Goal: Transaction & Acquisition: Purchase product/service

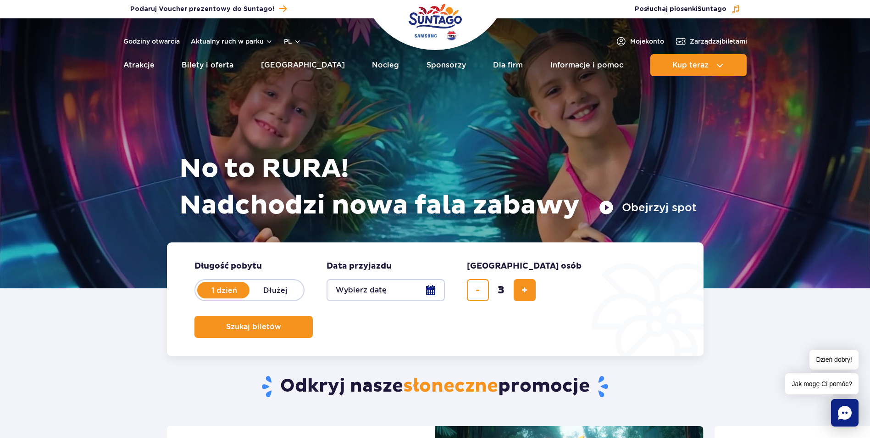
click at [435, 292] on button "Wybierz datę" at bounding box center [386, 290] width 118 height 22
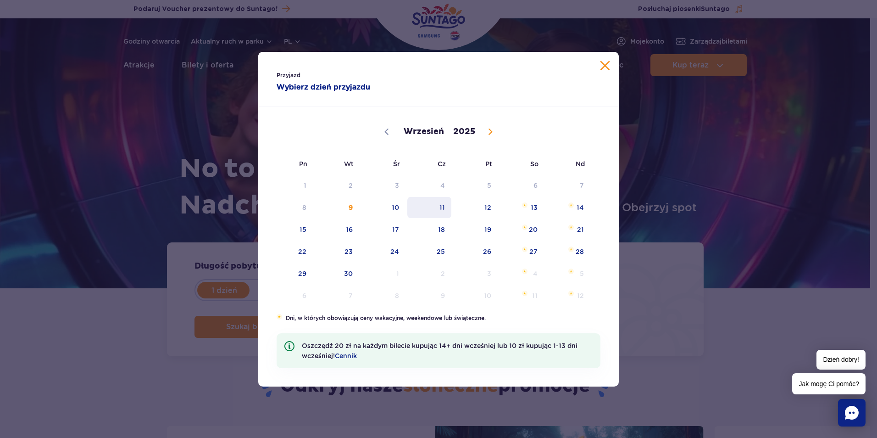
click at [444, 206] on span "11" at bounding box center [429, 207] width 46 height 21
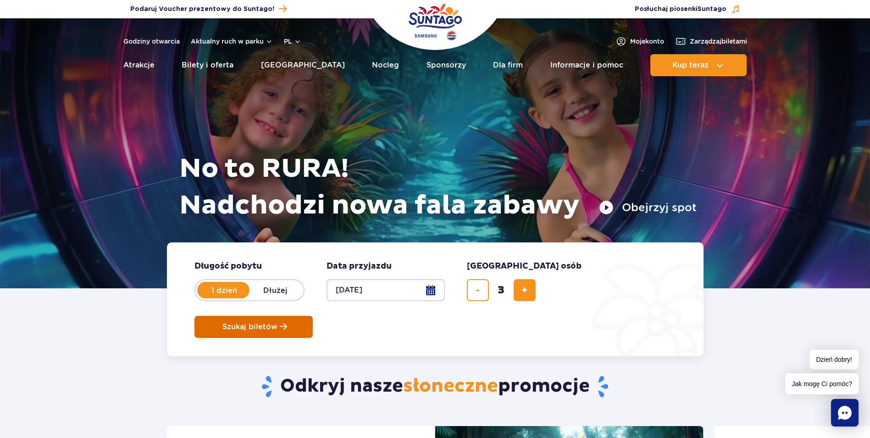
click at [313, 316] on button "Szukaj biletów" at bounding box center [253, 327] width 118 height 22
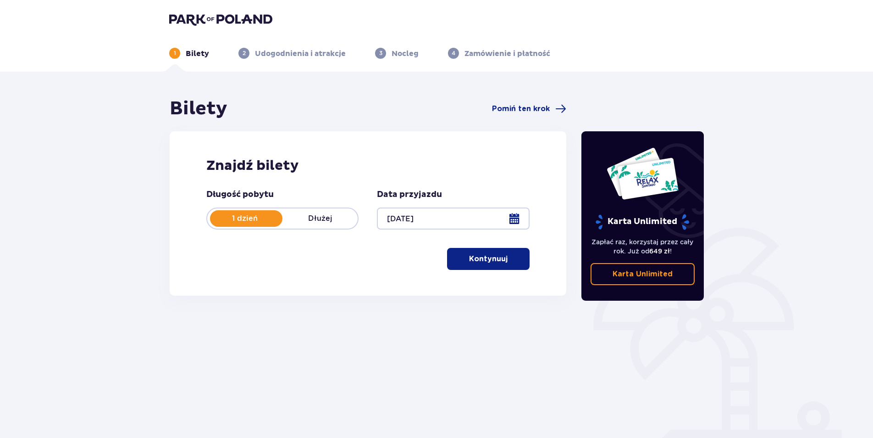
click at [503, 257] on button "Kontynuuj" at bounding box center [488, 259] width 83 height 22
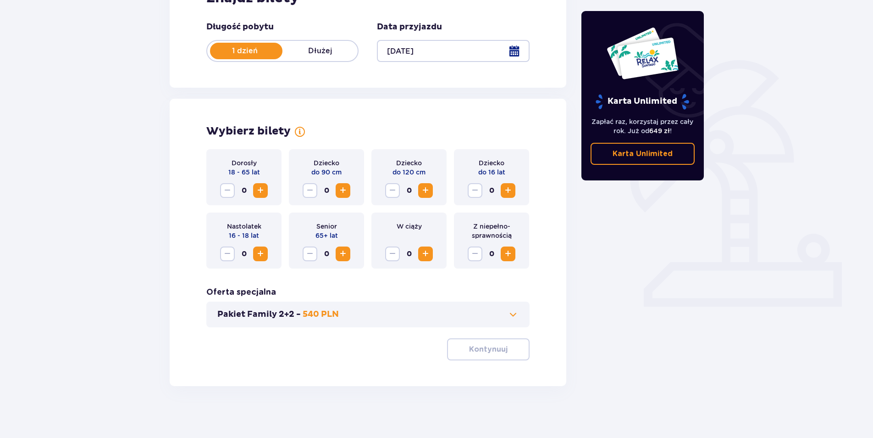
scroll to position [171, 0]
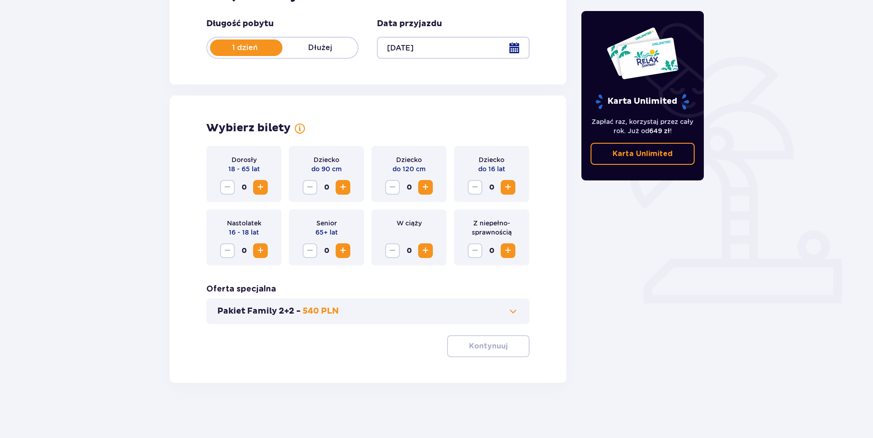
click at [261, 188] on span "Increase" at bounding box center [260, 187] width 11 height 11
click at [511, 186] on span "Increase" at bounding box center [508, 187] width 11 height 11
click at [484, 344] on p "Kontynuuj" at bounding box center [488, 346] width 39 height 10
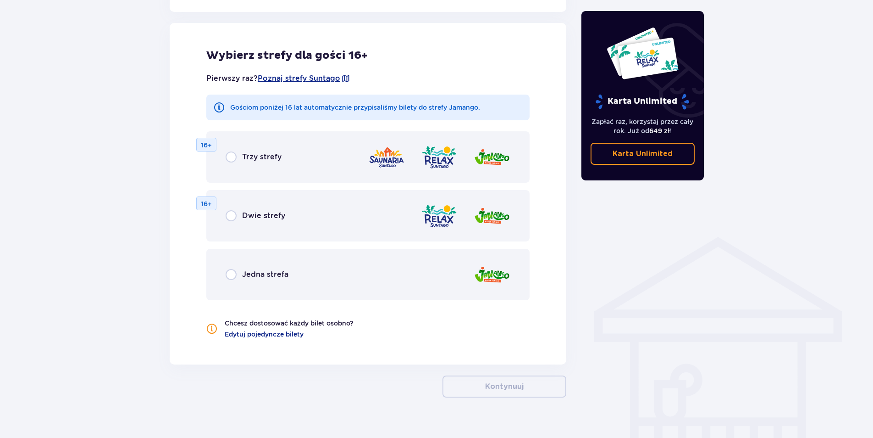
scroll to position [509, 0]
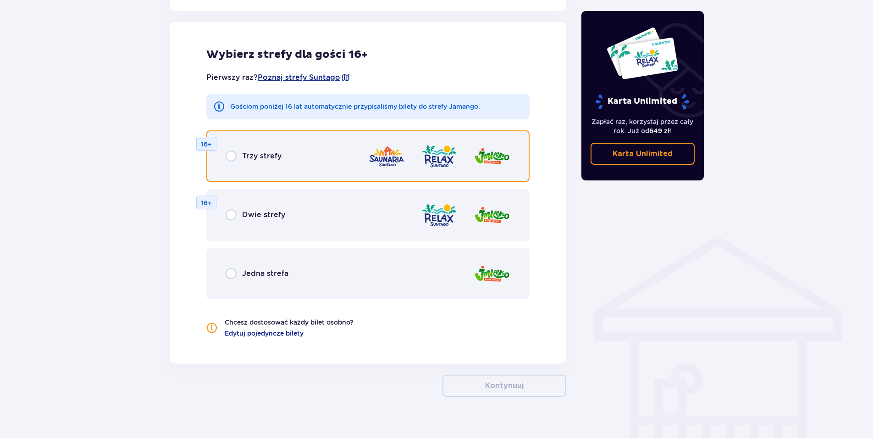
click at [232, 155] on input "radio" at bounding box center [231, 155] width 11 height 11
radio input "true"
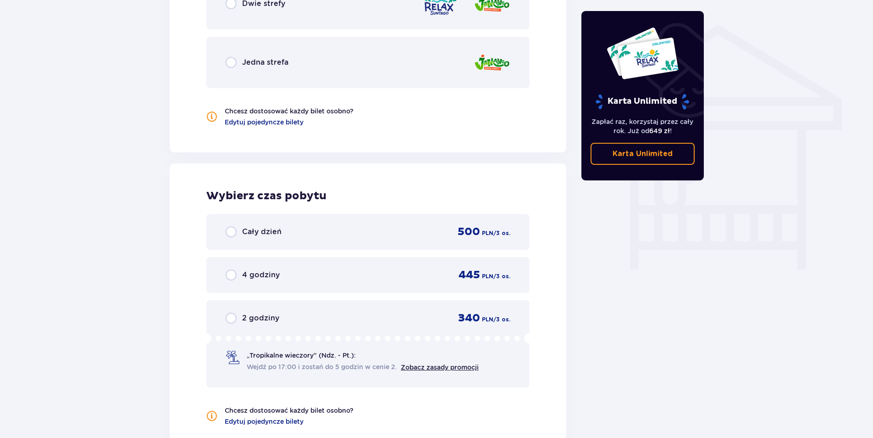
scroll to position [776, 0]
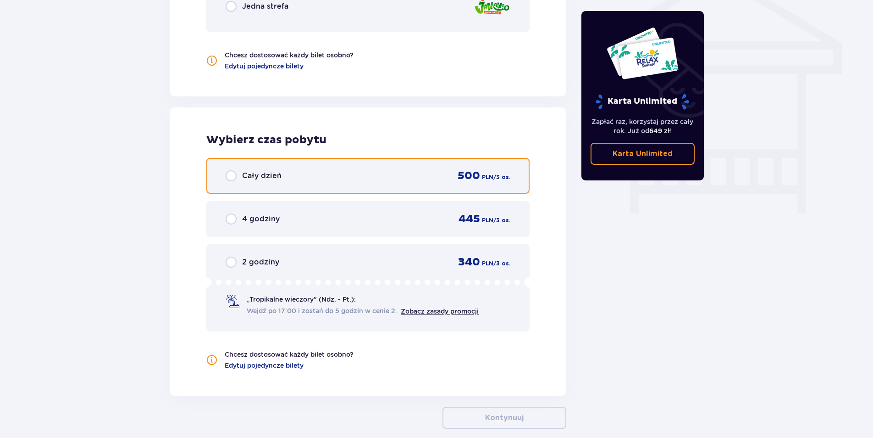
click at [231, 177] on input "radio" at bounding box center [231, 175] width 11 height 11
radio input "true"
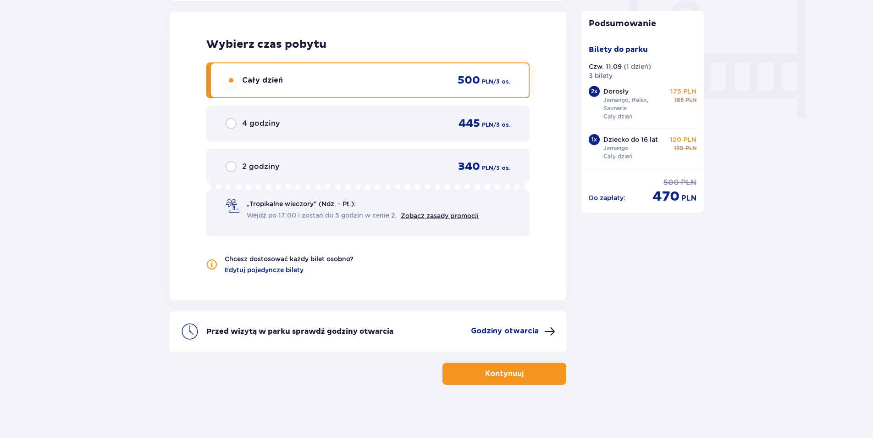
scroll to position [873, 0]
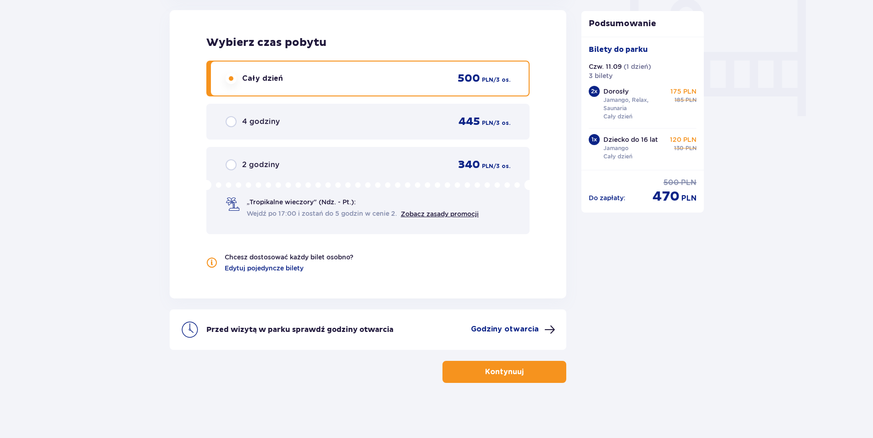
click at [510, 373] on p "Kontynuuj" at bounding box center [504, 371] width 39 height 10
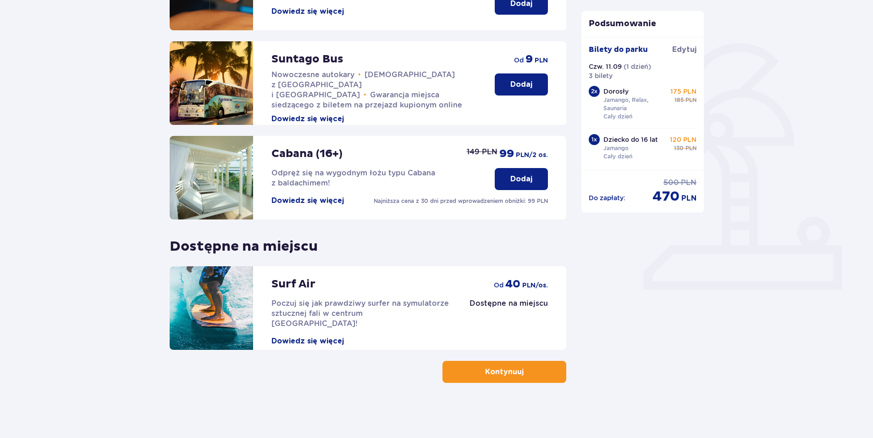
click at [526, 375] on span "button" at bounding box center [525, 371] width 11 height 11
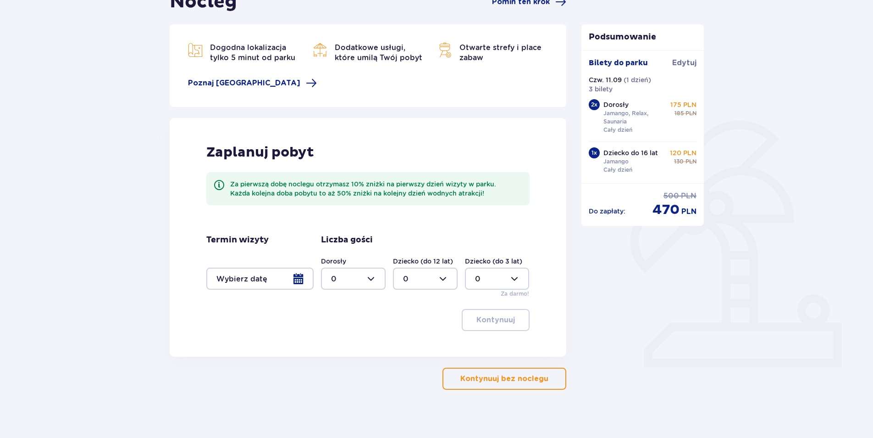
scroll to position [114, 0]
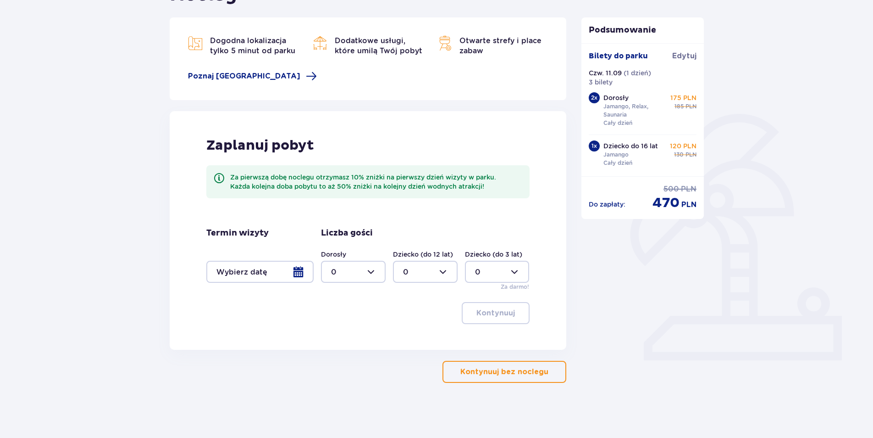
click at [531, 378] on button "Kontynuuj bez noclegu" at bounding box center [505, 372] width 124 height 22
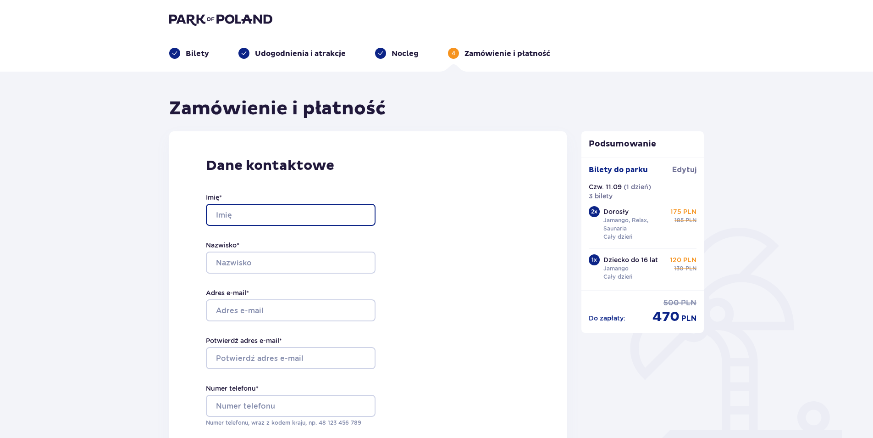
click at [278, 219] on input "Imię *" at bounding box center [291, 215] width 170 height 22
type input "karina"
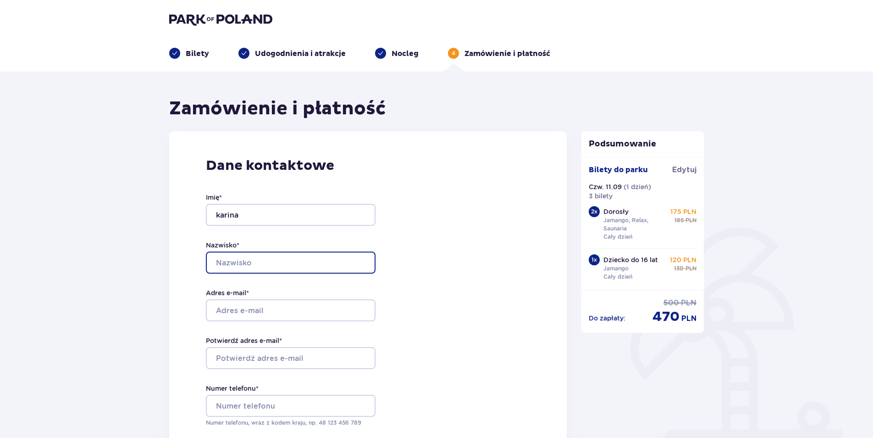
type input "[PERSON_NAME]"
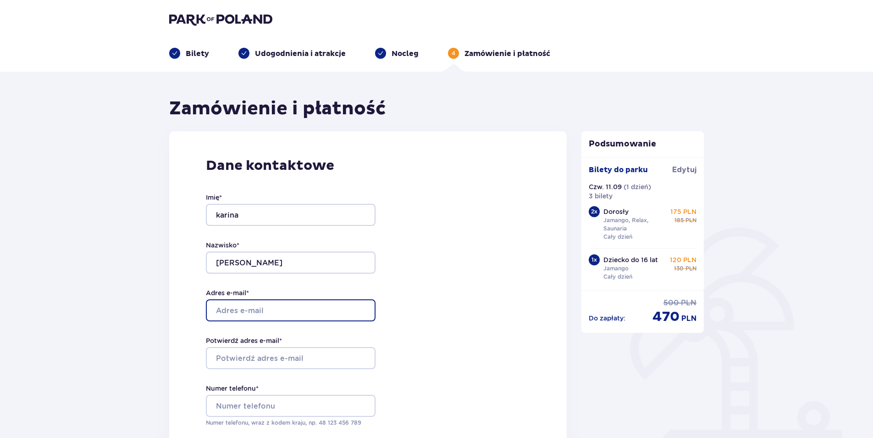
type input "[EMAIL_ADDRESS][DOMAIN_NAME]"
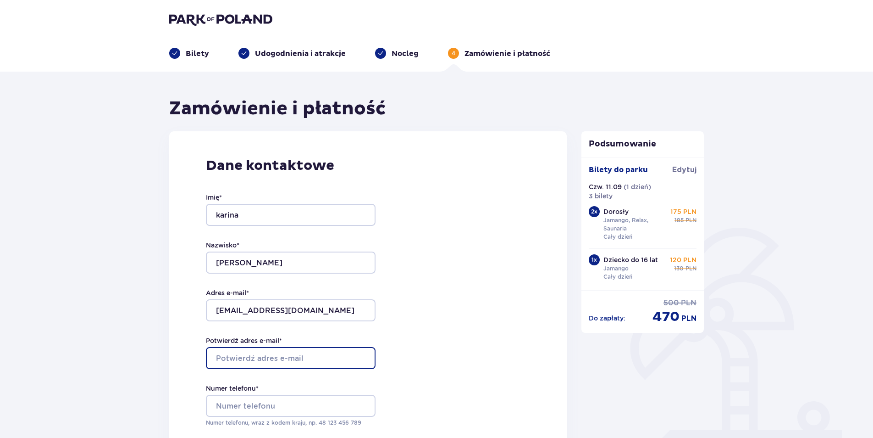
type input "[EMAIL_ADDRESS][DOMAIN_NAME]"
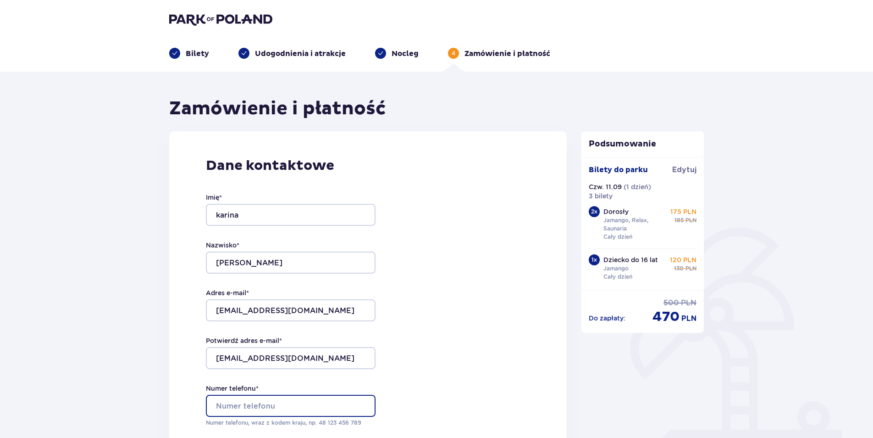
type input "697735524"
click at [484, 289] on div "Dane kontaktowe Imię * [PERSON_NAME] * [PERSON_NAME] Adres e-mail * [EMAIL_ADDR…" at bounding box center [368, 323] width 398 height 385
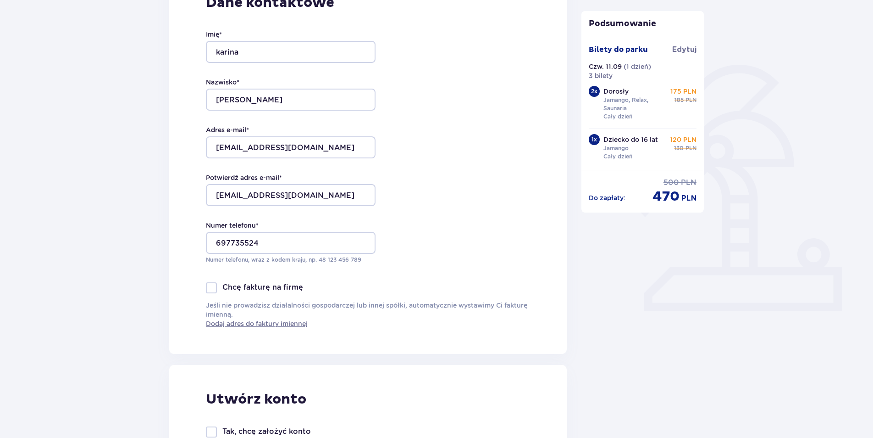
scroll to position [183, 0]
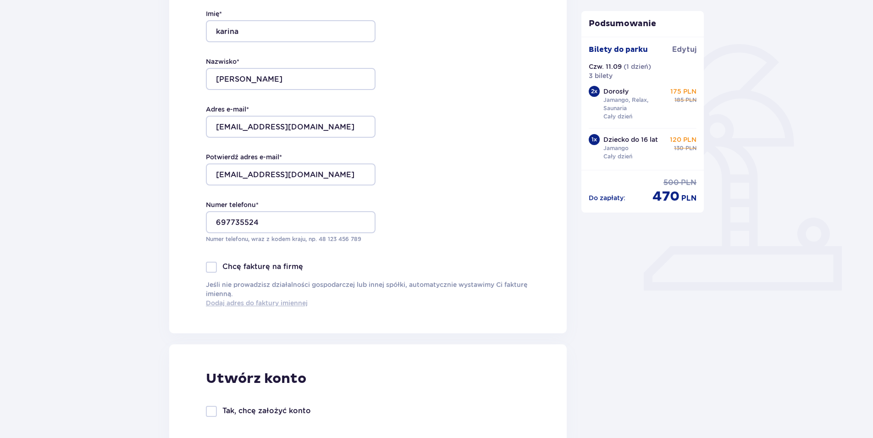
click at [258, 306] on span "Dodaj adres do faktury imiennej" at bounding box center [257, 302] width 102 height 9
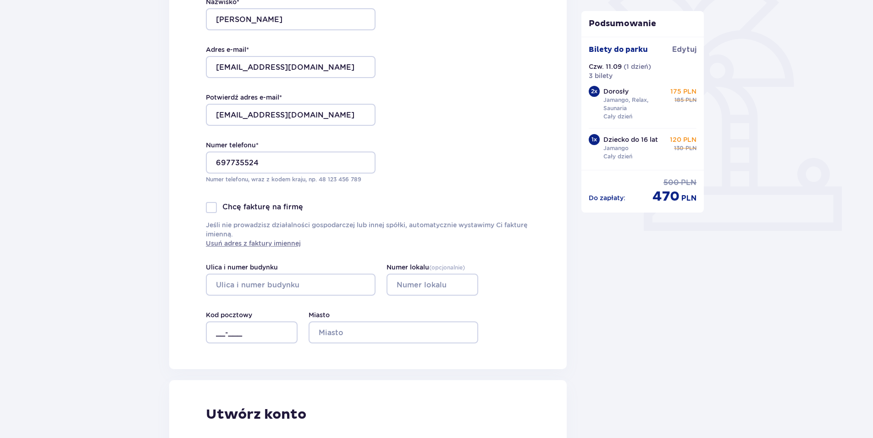
scroll to position [275, 0]
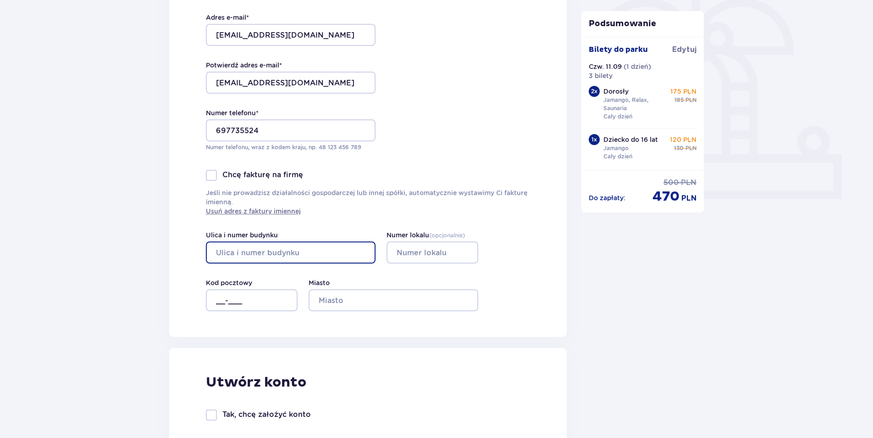
click at [276, 254] on input "Ulica i numer budynku" at bounding box center [291, 252] width 170 height 22
type input "akacjowa 8"
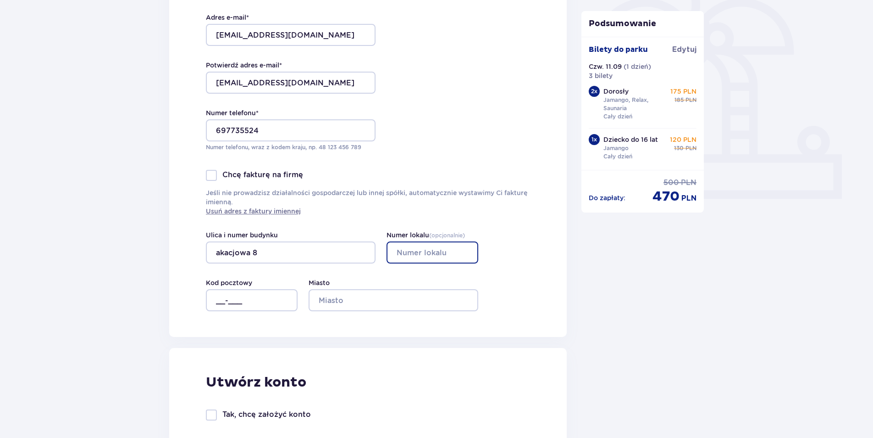
click at [433, 250] on input "Numer lokalu ( opcjonalnie )" at bounding box center [433, 252] width 92 height 22
type input "4"
click at [244, 295] on input "__-___" at bounding box center [252, 300] width 92 height 22
type input "26-900"
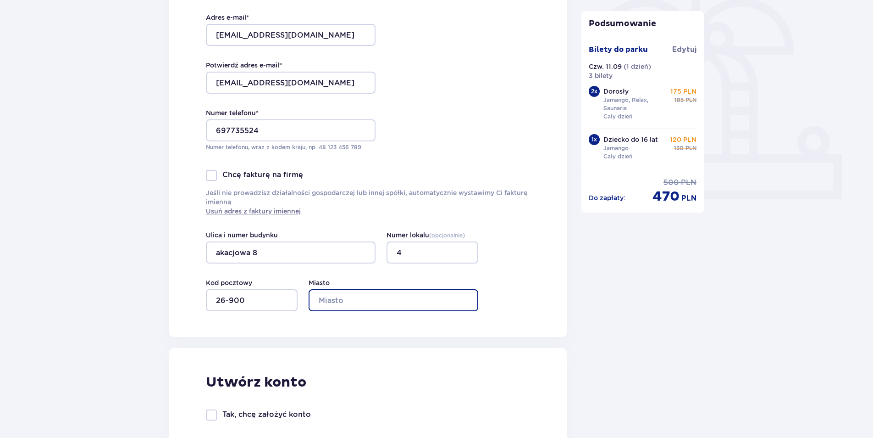
click at [333, 294] on input "Miasto" at bounding box center [394, 300] width 170 height 22
type input "Kozienice"
click at [499, 340] on div "Zamówienie i płatność Dane kontaktowe Imię * karina Nazwisko * zięba Adres e-ma…" at bounding box center [368, 427] width 398 height 1210
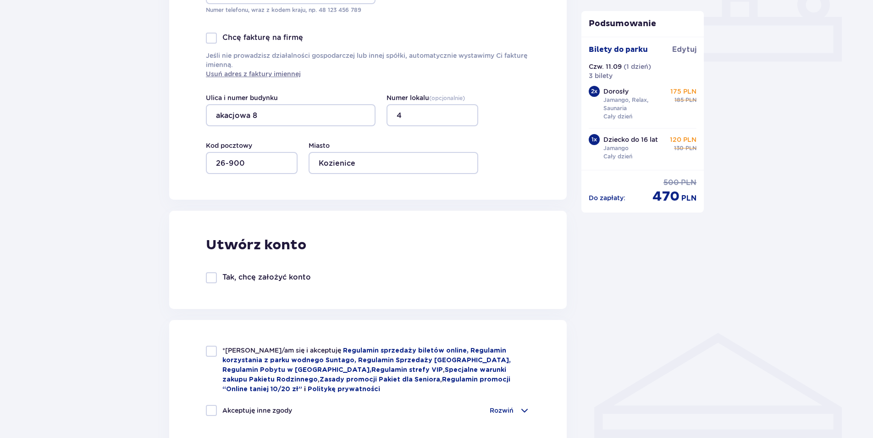
scroll to position [413, 0]
drag, startPoint x: 210, startPoint y: 351, endPoint x: 220, endPoint y: 361, distance: 13.6
click at [211, 352] on div at bounding box center [211, 350] width 11 height 11
checkbox input "true"
click at [208, 408] on div at bounding box center [211, 409] width 11 height 11
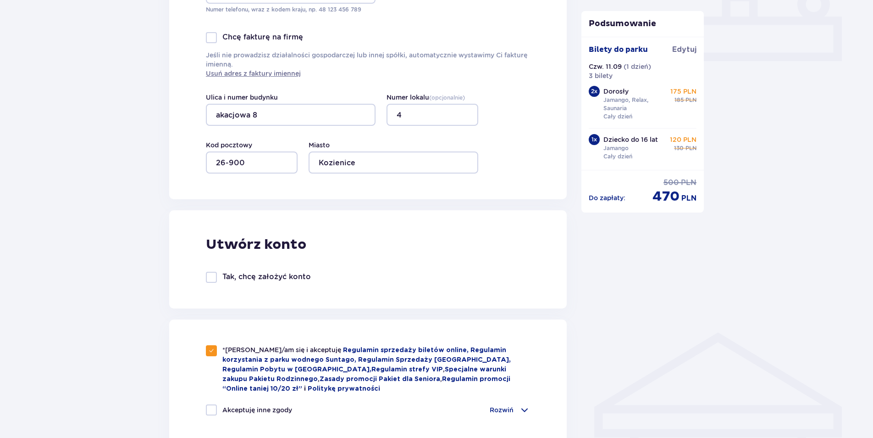
checkbox input "true"
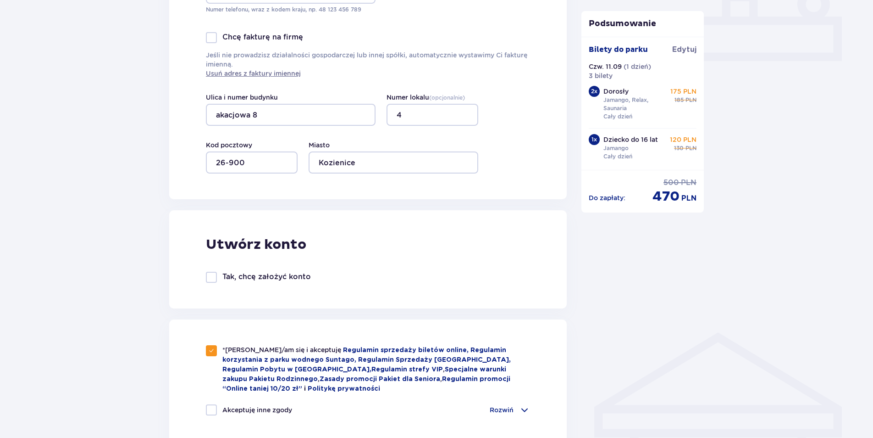
checkbox input "true"
click at [219, 117] on input "akacjowa 8" at bounding box center [291, 115] width 170 height 22
type input "Akacjowa 8"
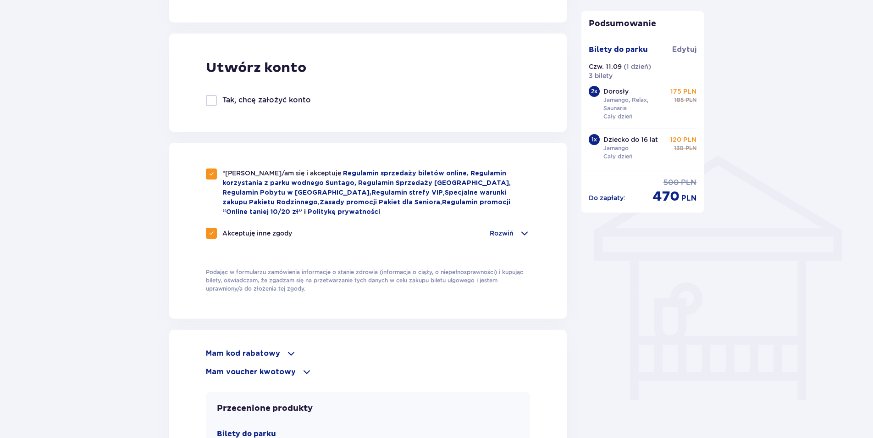
scroll to position [642, 0]
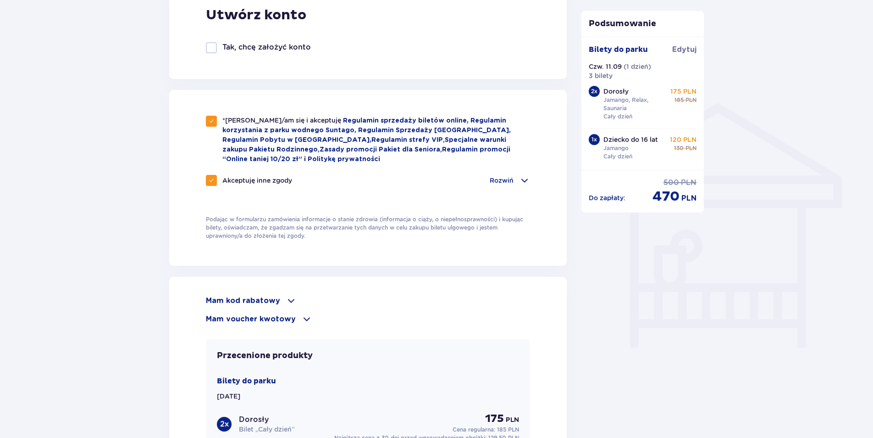
click at [525, 175] on span at bounding box center [524, 180] width 11 height 11
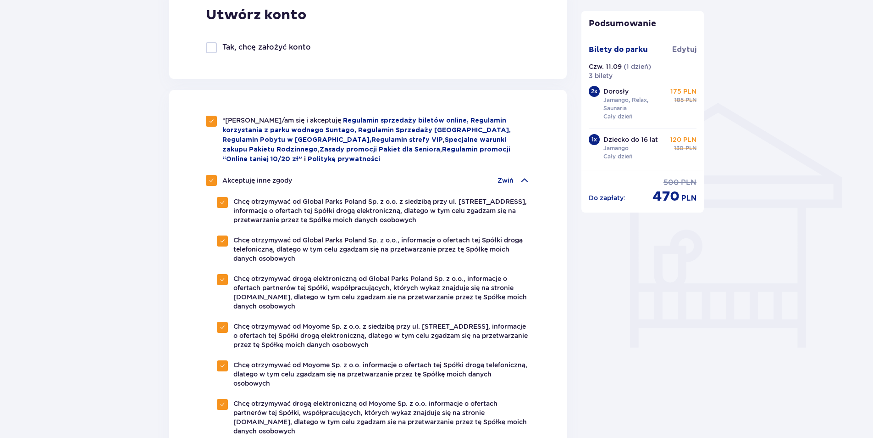
click at [525, 175] on span at bounding box center [524, 180] width 11 height 11
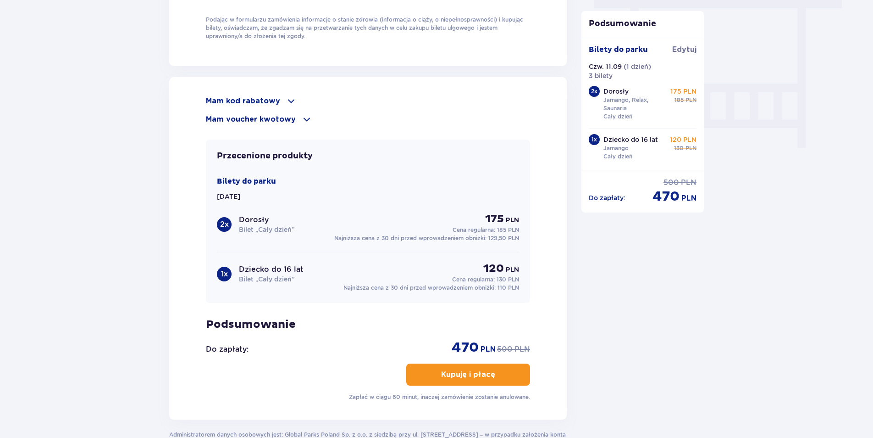
scroll to position [922, 0]
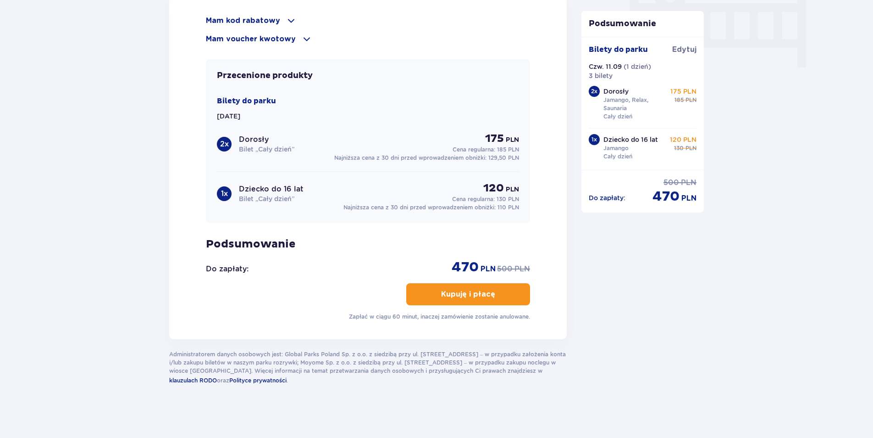
click at [497, 291] on span "button" at bounding box center [497, 294] width 11 height 11
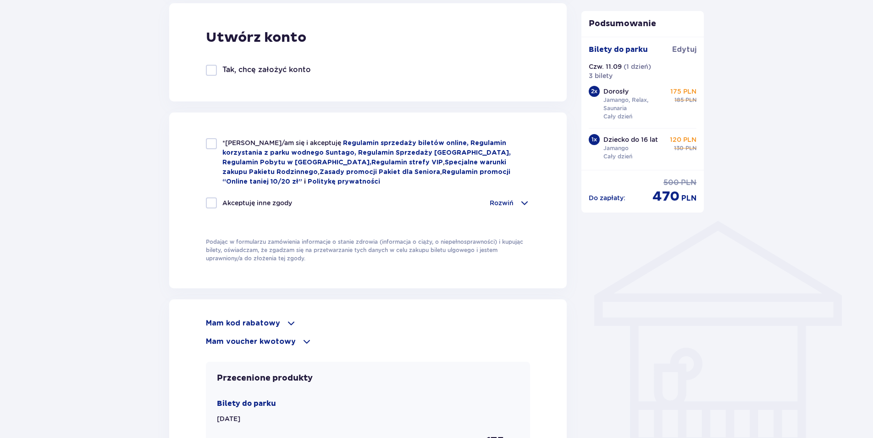
scroll to position [505, 0]
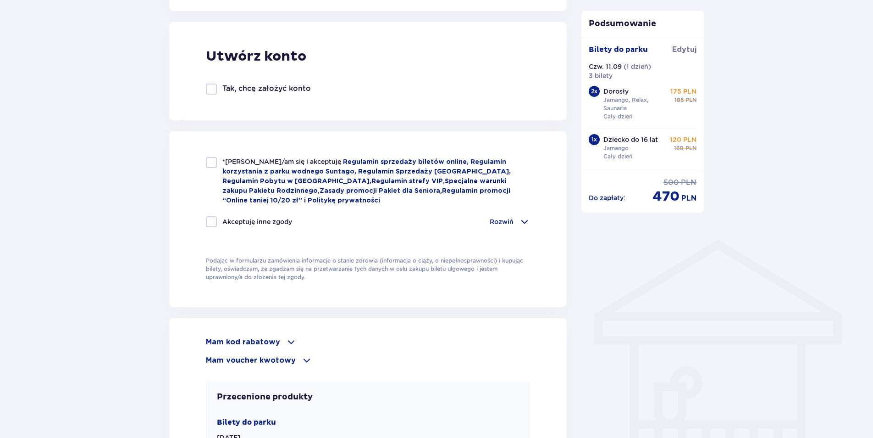
click at [211, 162] on div at bounding box center [211, 162] width 11 height 11
checkbox input "true"
click at [209, 220] on div at bounding box center [211, 221] width 11 height 11
checkbox input "true"
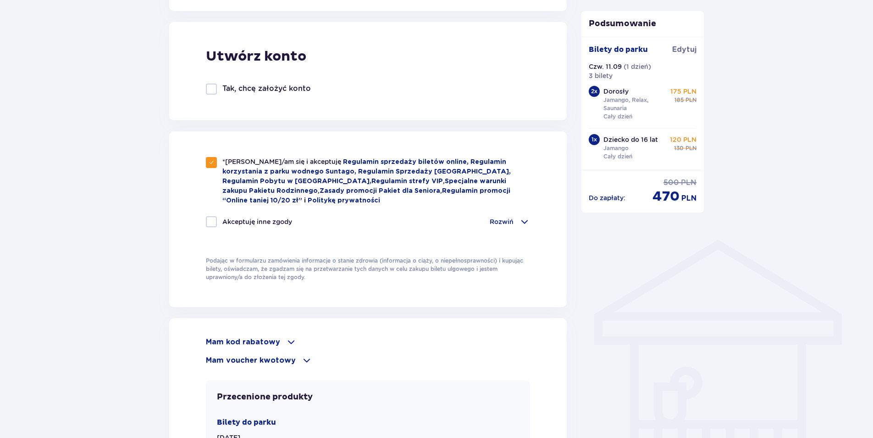
checkbox input "true"
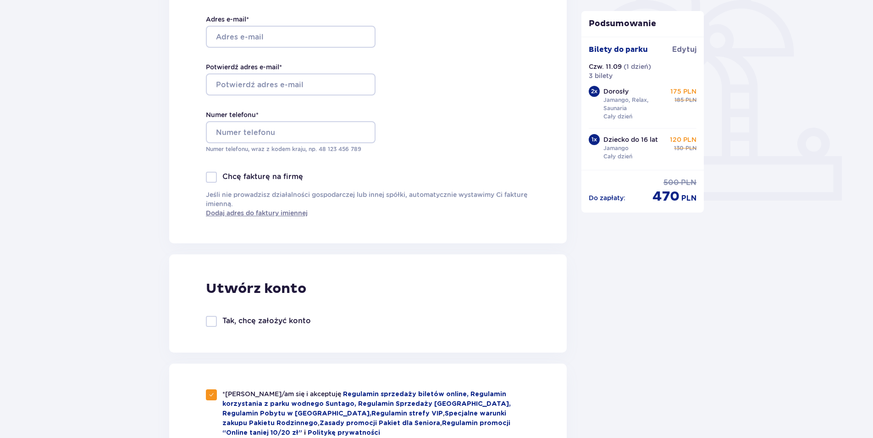
scroll to position [47, 0]
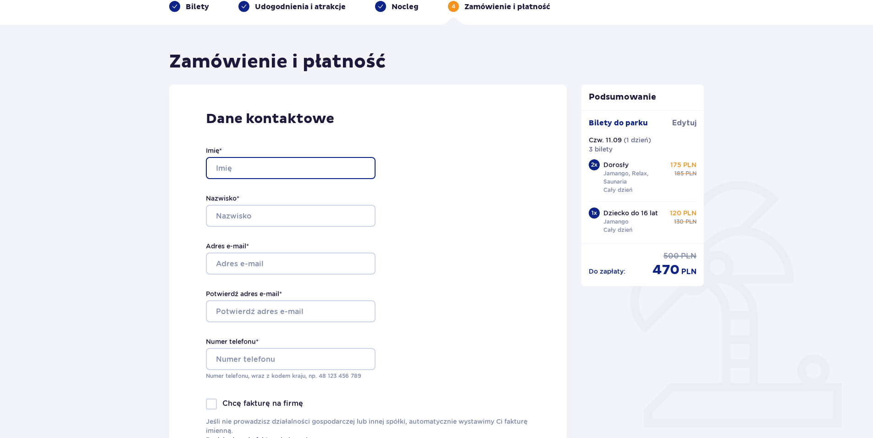
click at [245, 172] on input "Imię *" at bounding box center [291, 168] width 170 height 22
type input "karina"
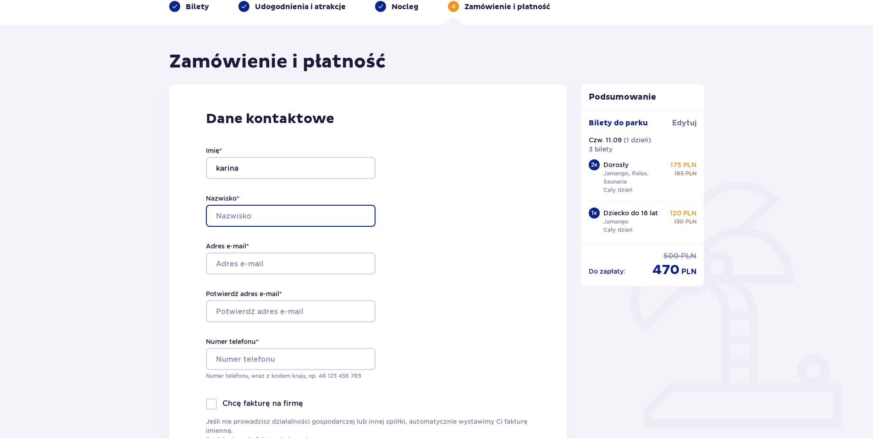
type input "[PERSON_NAME]"
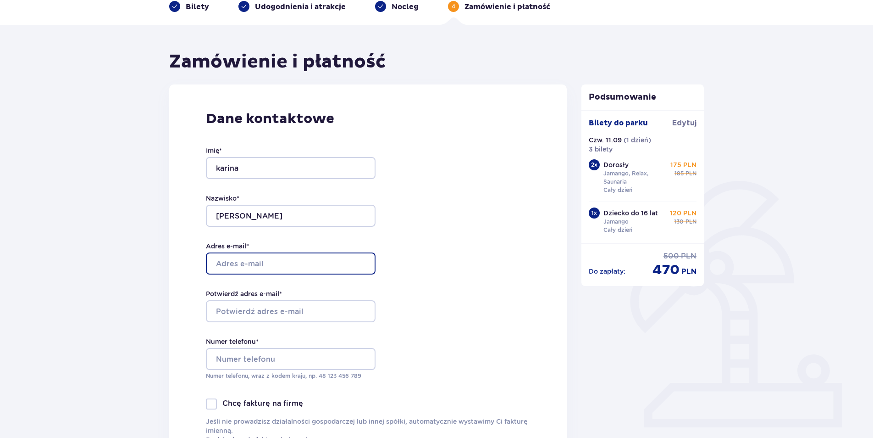
type input "[EMAIL_ADDRESS][DOMAIN_NAME]"
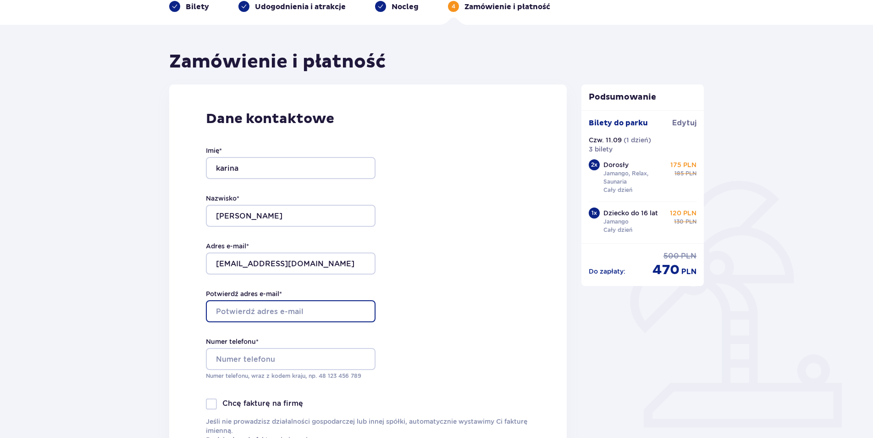
type input "[EMAIL_ADDRESS][DOMAIN_NAME]"
click at [472, 257] on div "Dane kontaktowe Imię * [PERSON_NAME] * [PERSON_NAME] Adres e-mail * [EMAIL_ADDR…" at bounding box center [368, 276] width 398 height 385
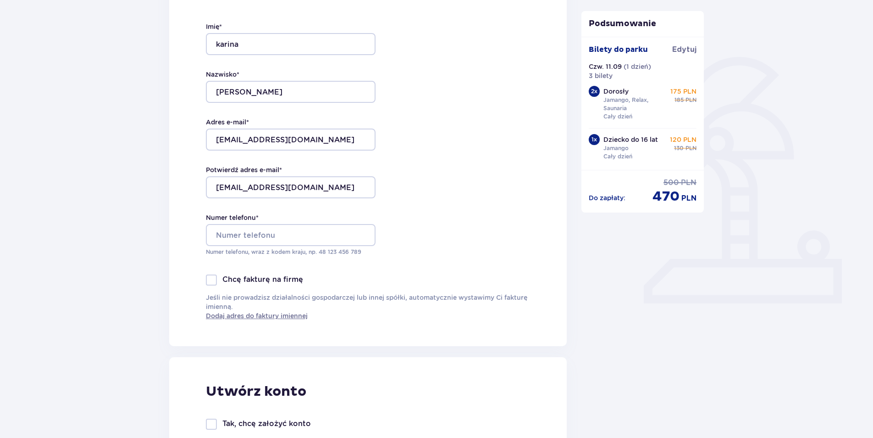
scroll to position [230, 0]
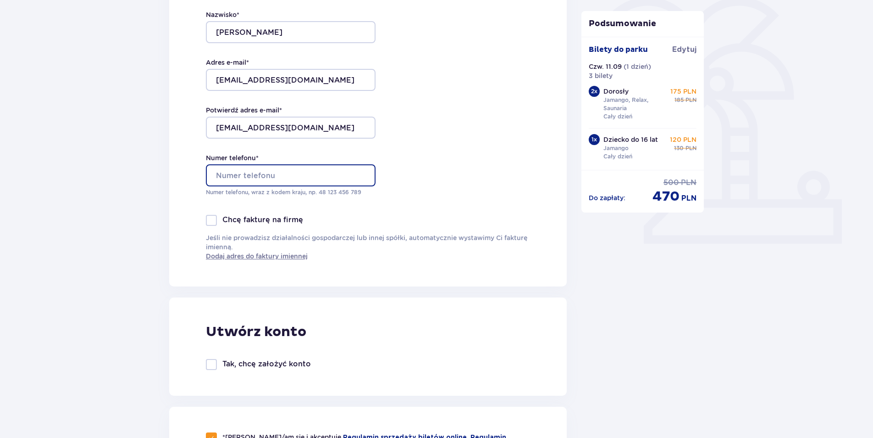
click at [285, 172] on input "Numer telefonu *" at bounding box center [291, 175] width 170 height 22
type input "697735524"
click at [399, 147] on div "Dane kontaktowe Imię * karina Nazwisko * zięba Adres e-mail * karineczka28@inte…" at bounding box center [368, 93] width 398 height 385
click at [257, 257] on span "Dodaj adres do faktury imiennej" at bounding box center [257, 255] width 102 height 9
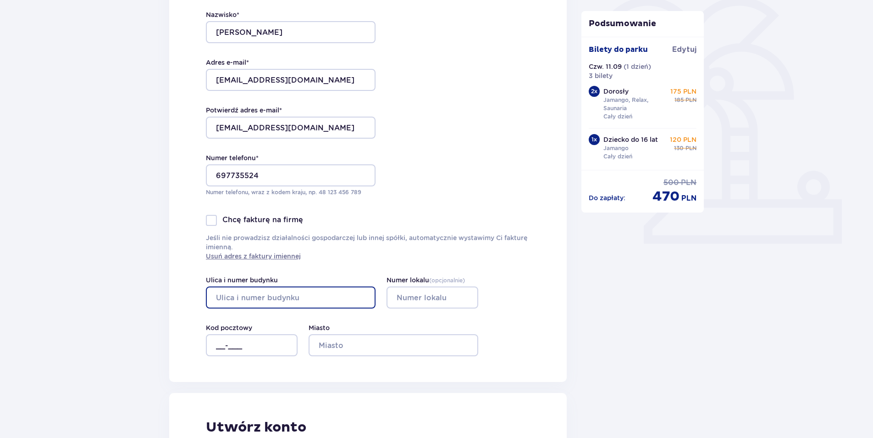
click at [248, 294] on input "Ulica i numer budynku" at bounding box center [291, 297] width 170 height 22
type input "Akacjowa 8"
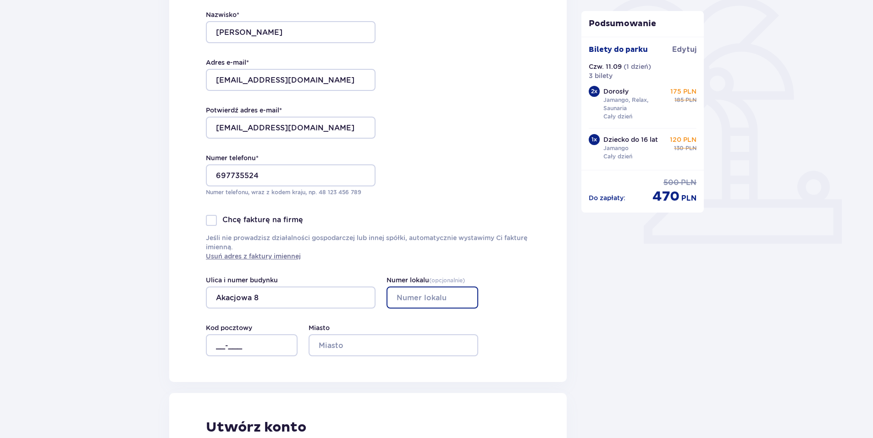
type input "4"
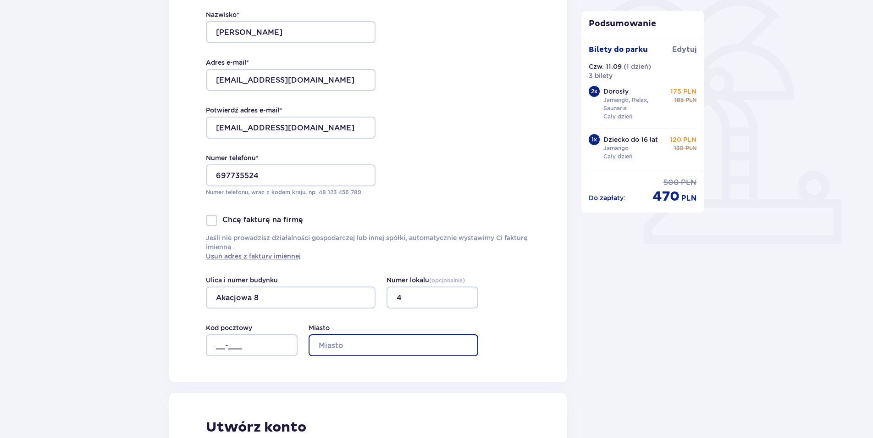
type input "Kozienice"
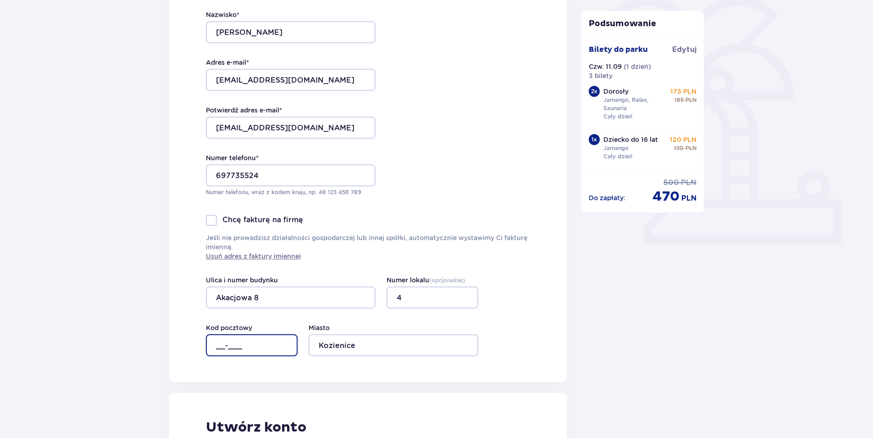
click at [242, 348] on input "__-___" at bounding box center [252, 345] width 92 height 22
type input "26-900"
click at [504, 366] on div "Dane kontaktowe Imię * karina Nazwisko * zięba Adres e-mail * karineczka28@inte…" at bounding box center [368, 141] width 398 height 481
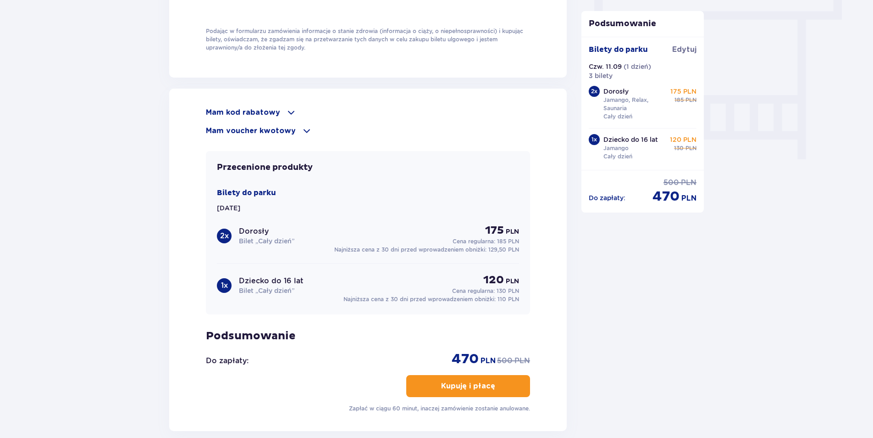
scroll to position [876, 0]
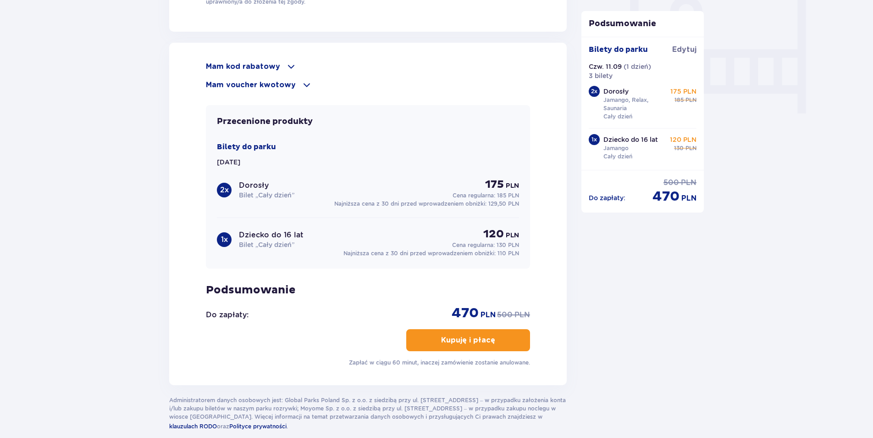
click at [477, 339] on p "Kupuję i płacę" at bounding box center [468, 340] width 54 height 10
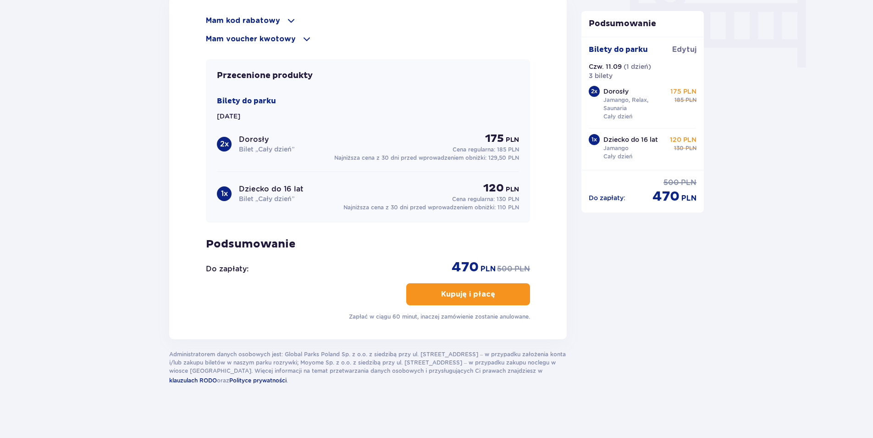
click at [484, 294] on p "Kupuję i płacę" at bounding box center [468, 294] width 54 height 10
click at [488, 292] on button "Kupuję i płacę" at bounding box center [468, 294] width 124 height 22
click at [463, 294] on p "Kupuję i płacę" at bounding box center [468, 294] width 54 height 10
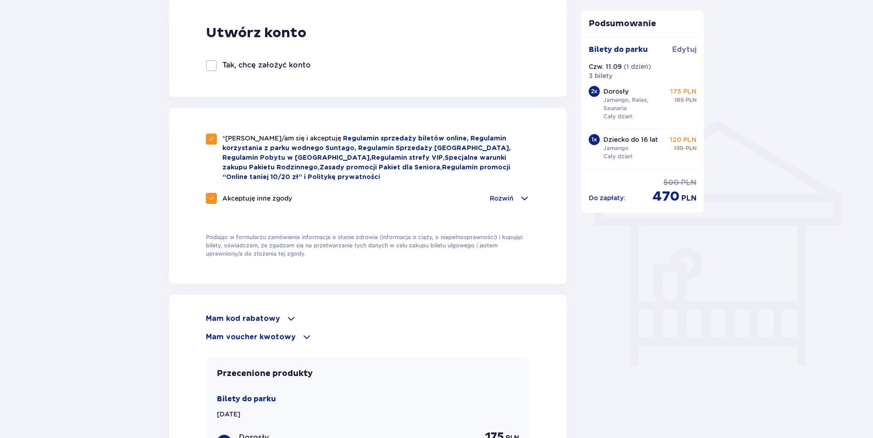
scroll to position [647, 0]
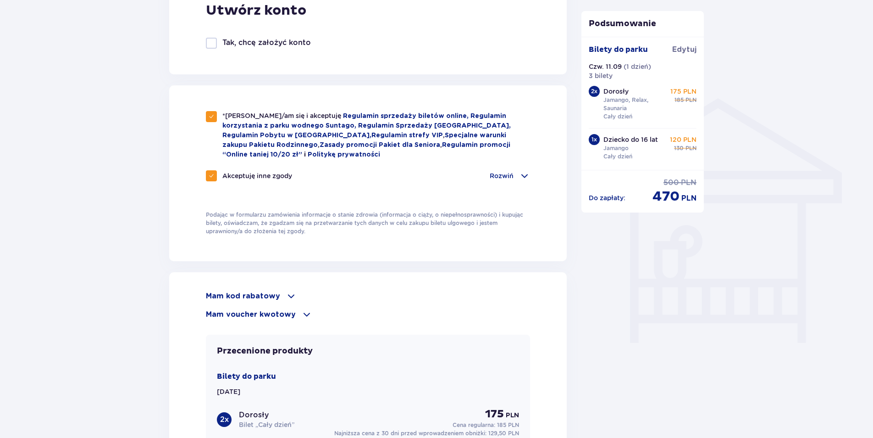
click at [517, 172] on div "Rozwiń" at bounding box center [510, 175] width 40 height 11
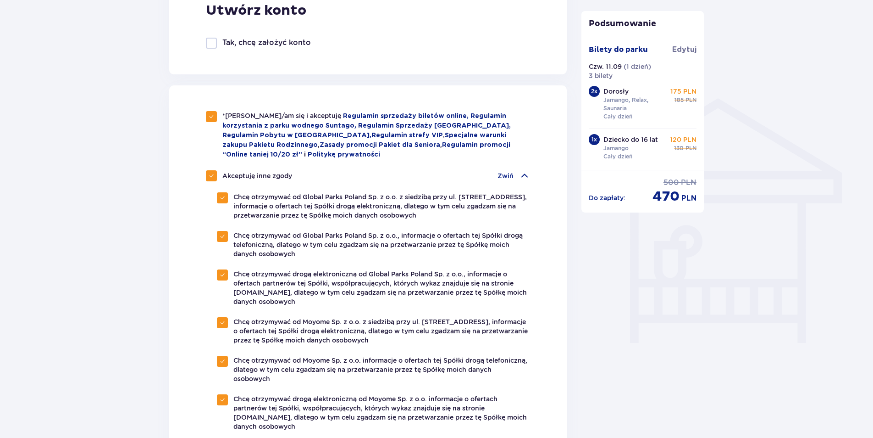
click at [211, 118] on span at bounding box center [212, 117] width 6 height 6
click at [211, 118] on div at bounding box center [211, 116] width 11 height 11
checkbox input "true"
click at [210, 173] on span at bounding box center [212, 176] width 6 height 6
checkbox input "false"
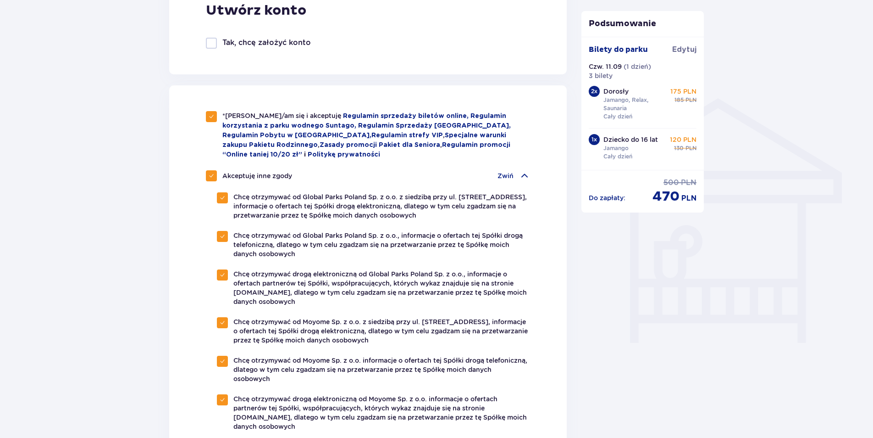
checkbox input "false"
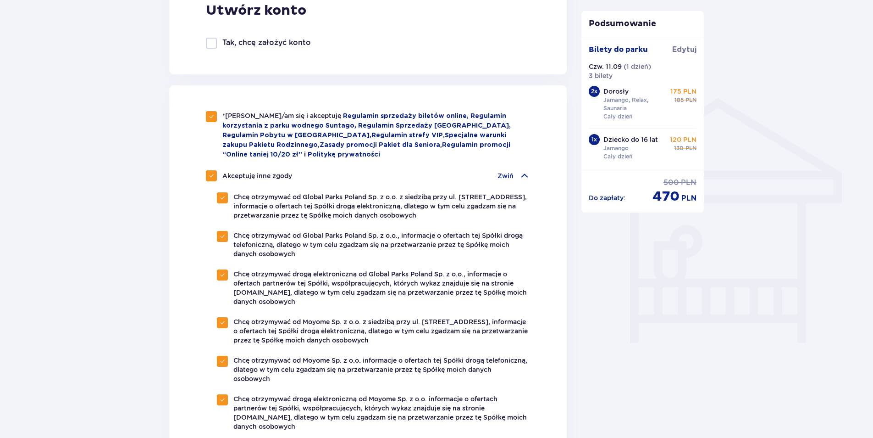
checkbox input "false"
click at [210, 173] on div at bounding box center [211, 175] width 11 height 11
checkbox input "true"
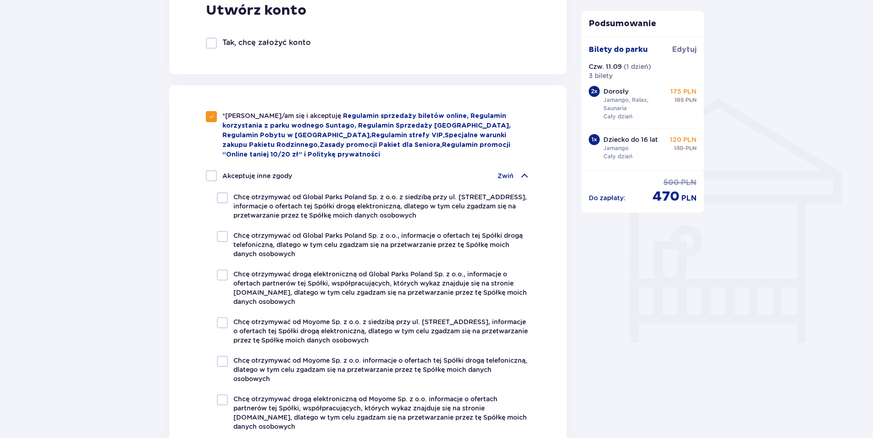
checkbox input "true"
click at [554, 287] on div "*Zapoznałem/am się i akceptuję Regulamin sprzedaży biletów online, Regulamin ko…" at bounding box center [368, 292] width 398 height 414
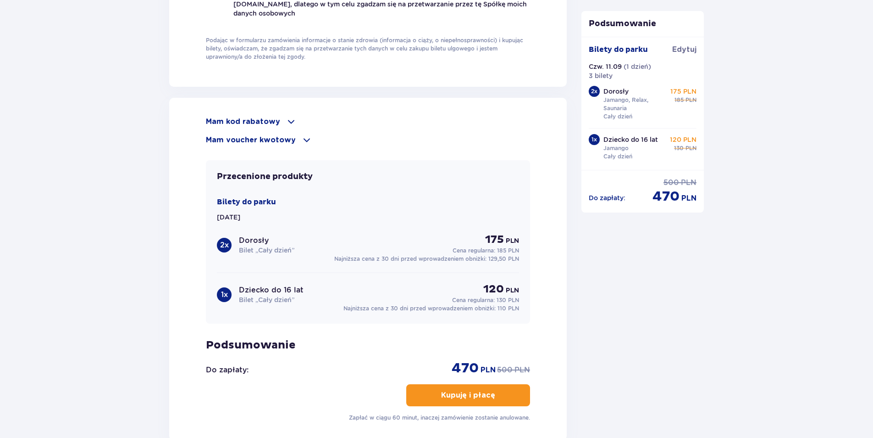
scroll to position [1151, 0]
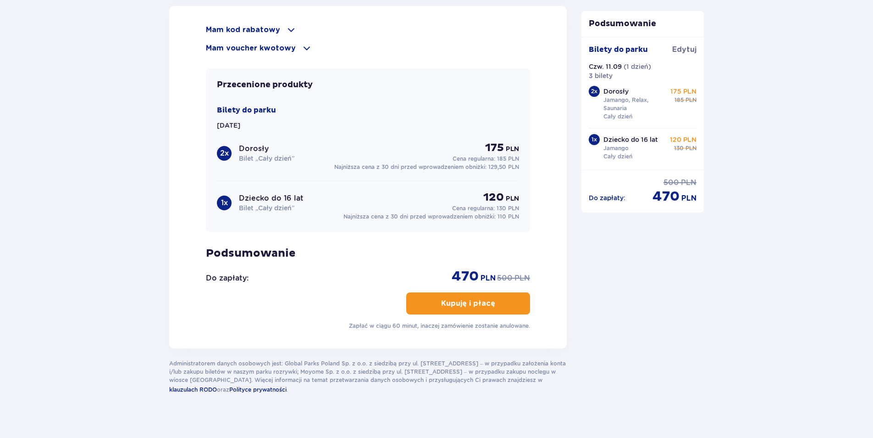
click at [485, 298] on p "Kupuję i płacę" at bounding box center [468, 303] width 54 height 10
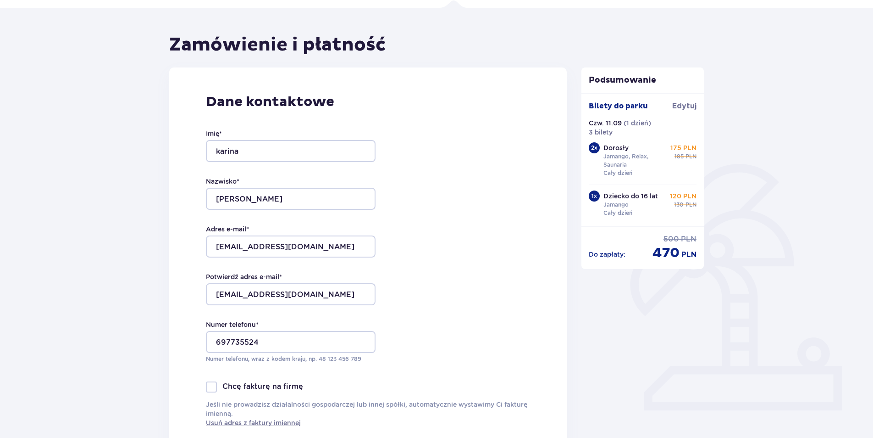
scroll to position [60, 0]
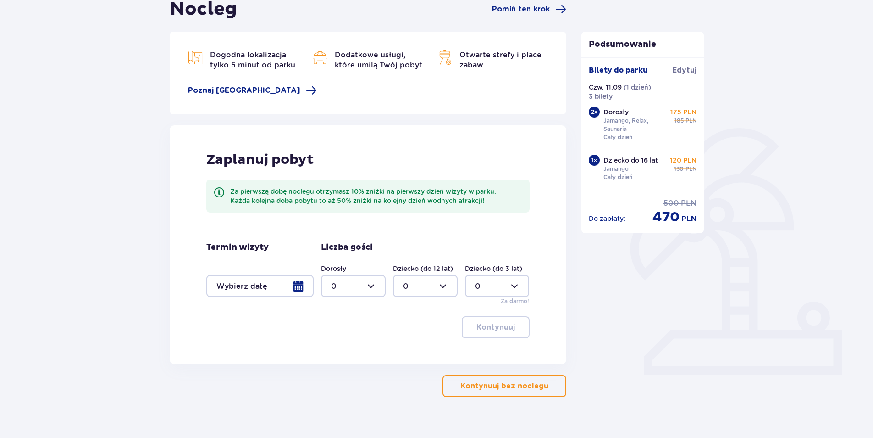
scroll to position [114, 0]
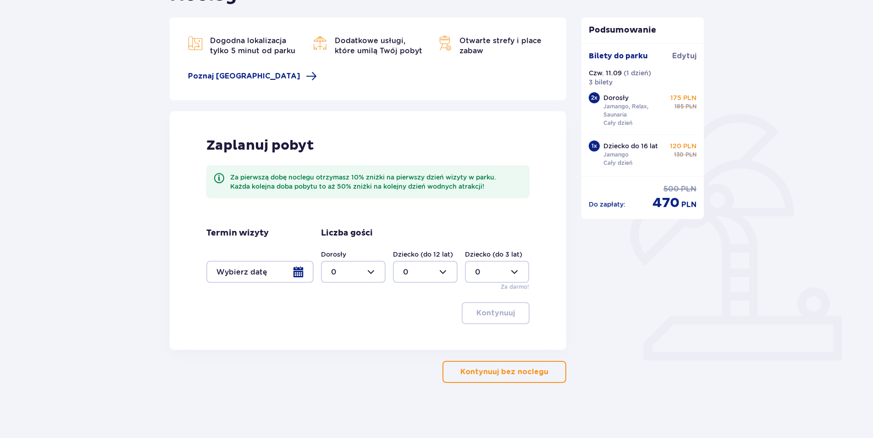
click at [514, 374] on p "Kontynuuj bez noclegu" at bounding box center [505, 371] width 88 height 10
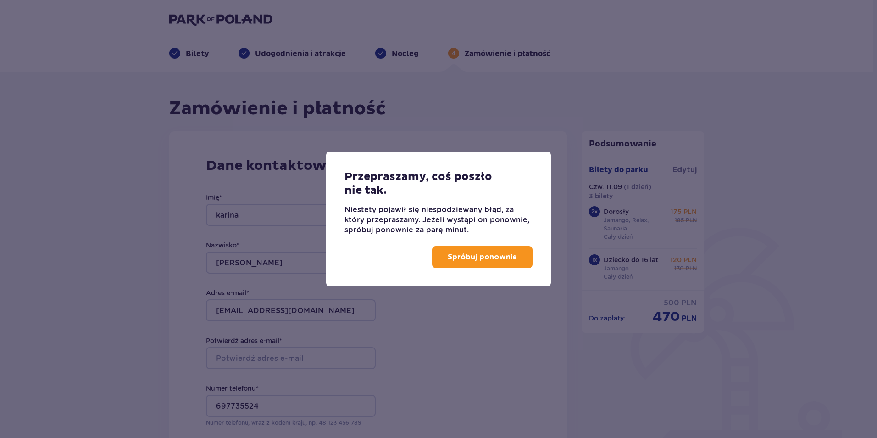
click at [469, 253] on p "Spróbuj ponownie" at bounding box center [482, 257] width 69 height 10
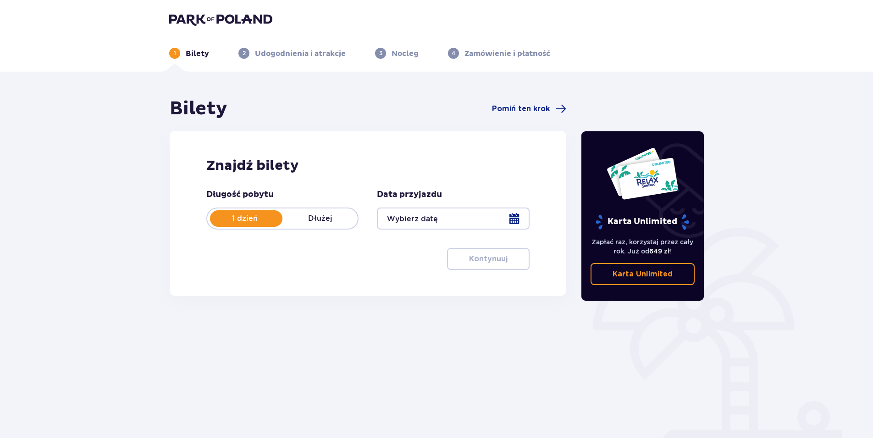
click at [516, 216] on div at bounding box center [453, 218] width 152 height 22
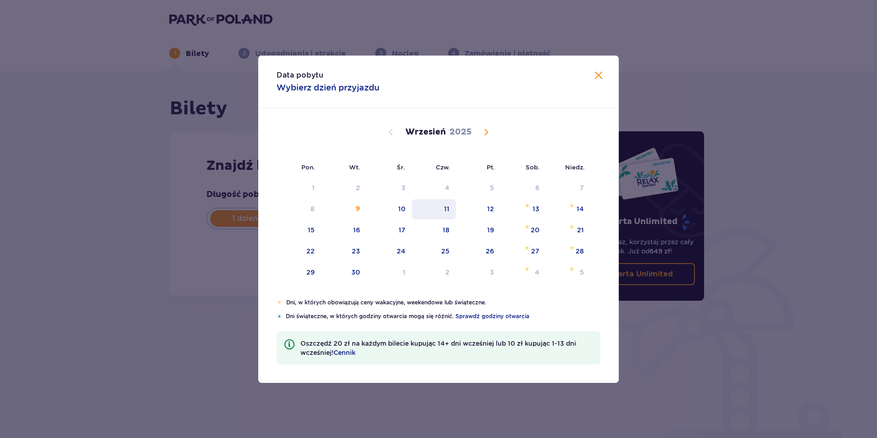
click at [448, 209] on div "11" at bounding box center [447, 208] width 6 height 9
type input "11.09.25"
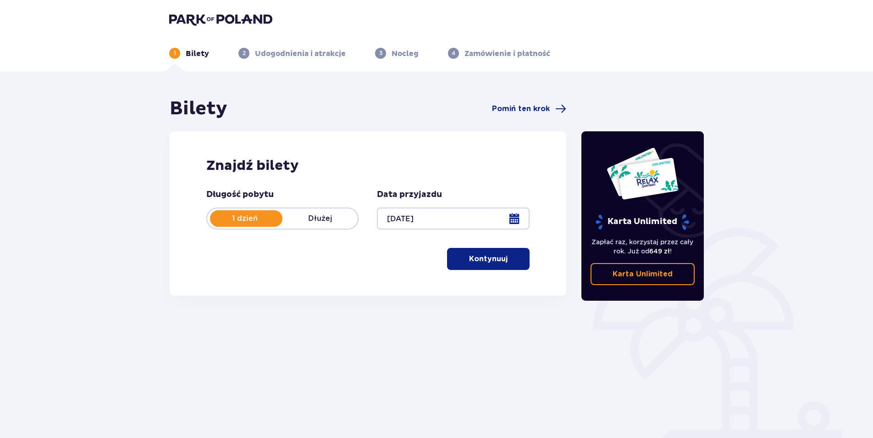
click at [487, 264] on p "Kontynuuj" at bounding box center [488, 259] width 39 height 10
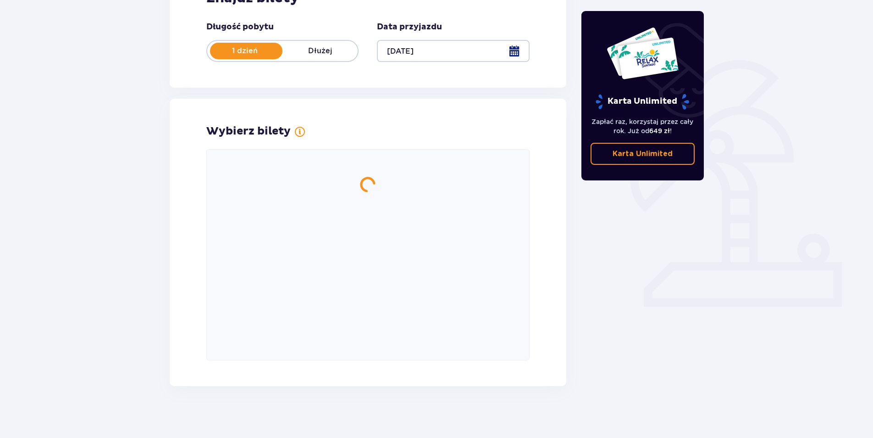
scroll to position [171, 0]
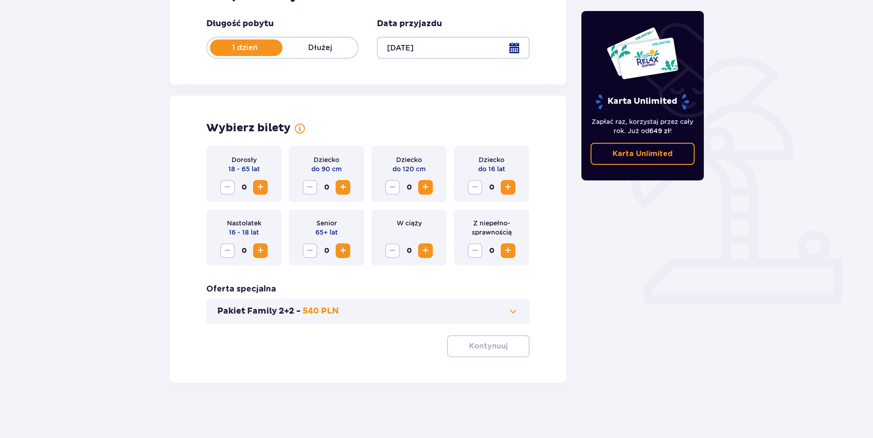
click at [263, 189] on span "Increase" at bounding box center [260, 187] width 11 height 11
click at [514, 189] on button "Increase" at bounding box center [508, 187] width 15 height 15
click at [474, 344] on p "Kontynuuj" at bounding box center [488, 346] width 39 height 10
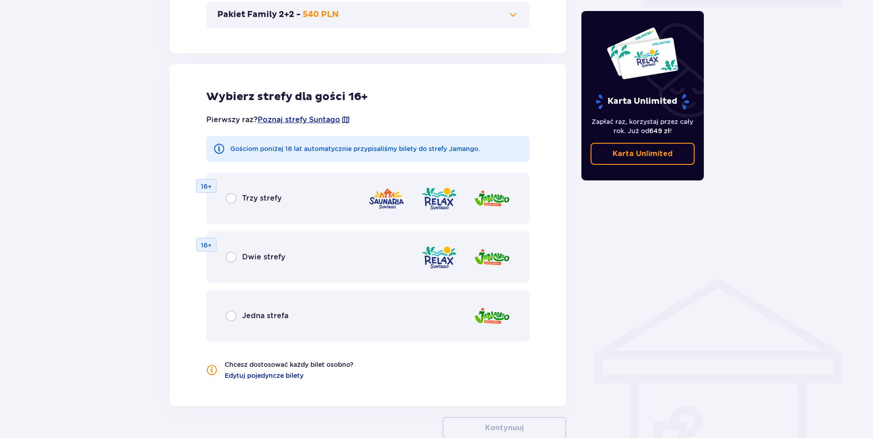
scroll to position [509, 0]
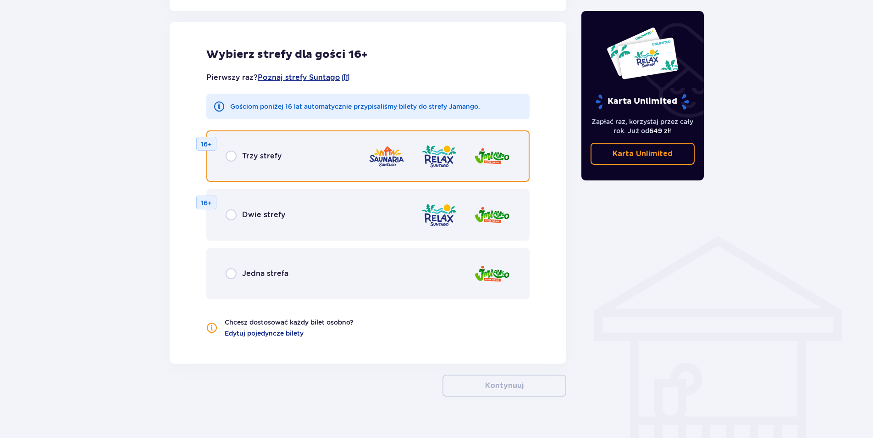
click at [233, 157] on input "radio" at bounding box center [231, 155] width 11 height 11
radio input "true"
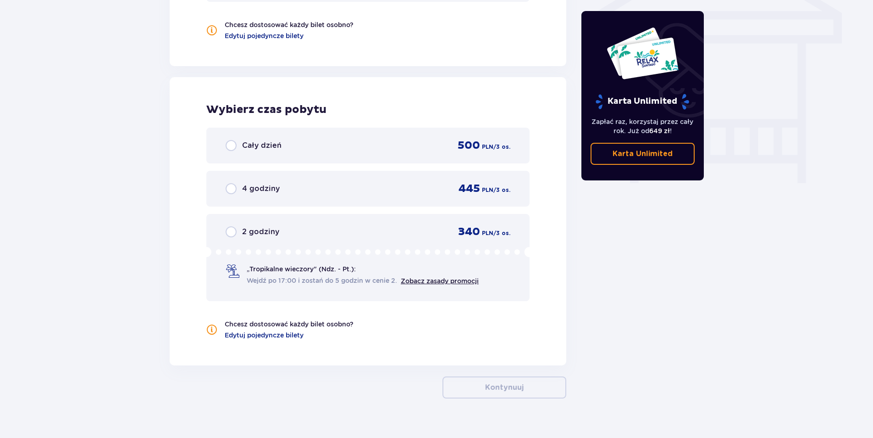
scroll to position [822, 0]
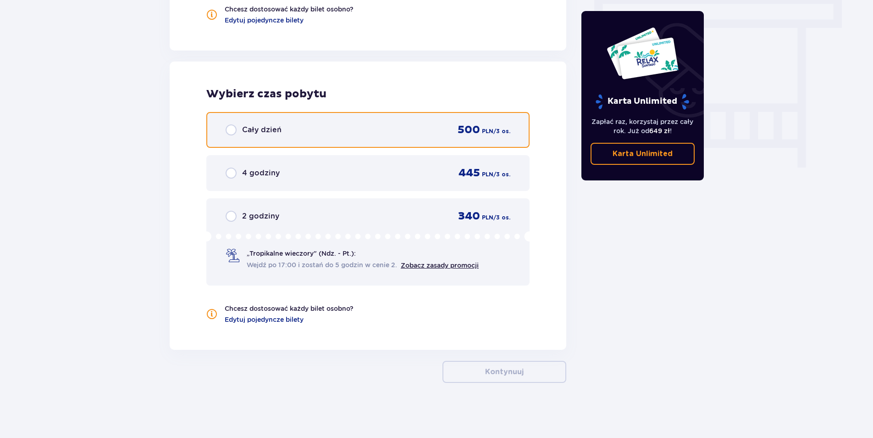
click at [229, 130] on input "radio" at bounding box center [231, 129] width 11 height 11
radio input "true"
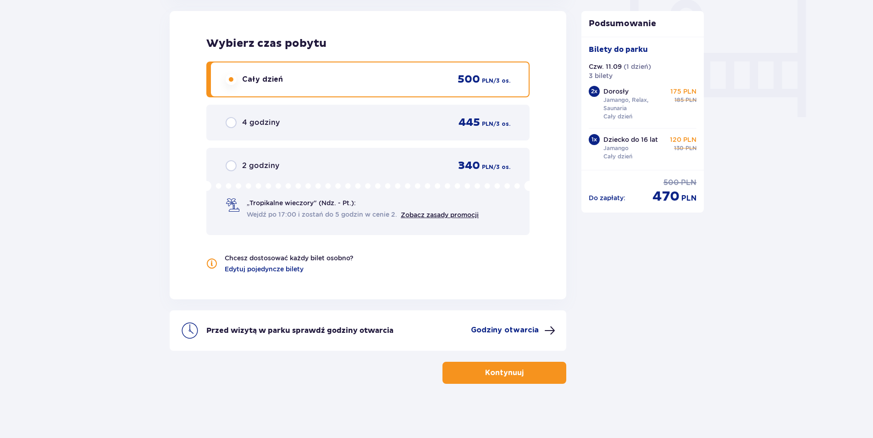
scroll to position [873, 0]
click at [510, 366] on button "Kontynuuj" at bounding box center [505, 372] width 124 height 22
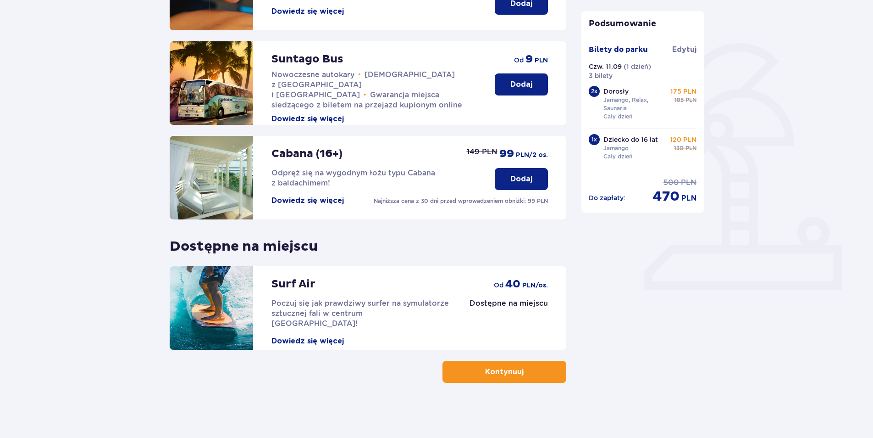
click at [514, 370] on p "Kontynuuj" at bounding box center [504, 371] width 39 height 10
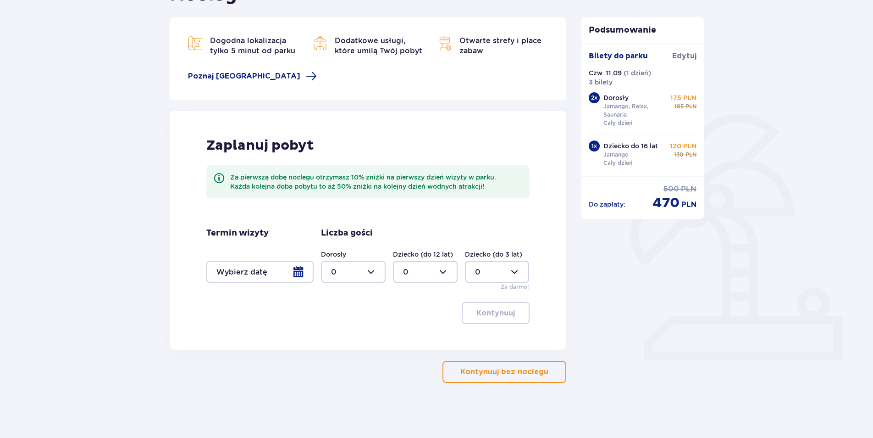
click at [501, 371] on p "Kontynuuj bez noclegu" at bounding box center [505, 371] width 88 height 10
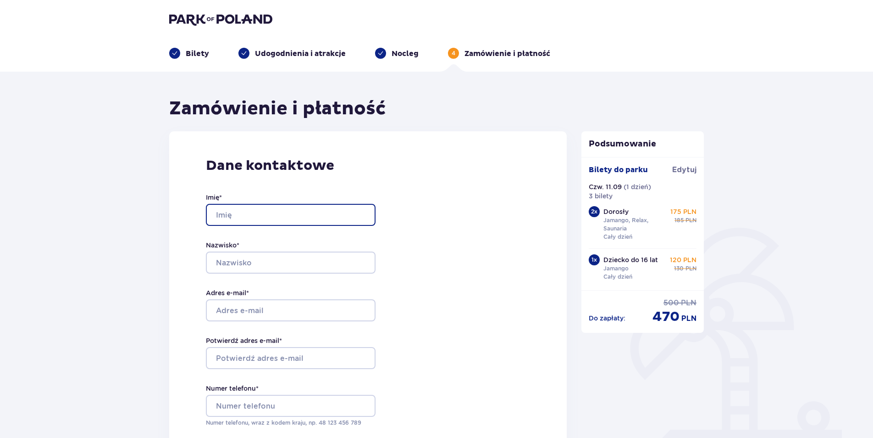
click at [312, 217] on input "Imię *" at bounding box center [291, 215] width 170 height 22
type input "karina"
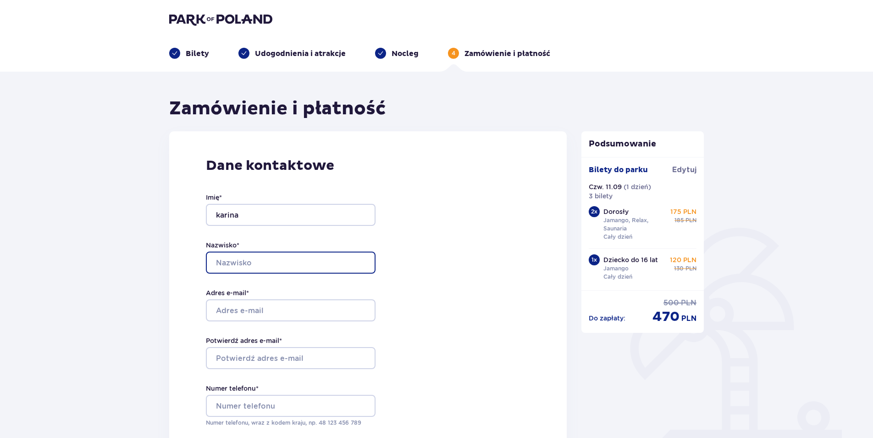
type input "[PERSON_NAME]"
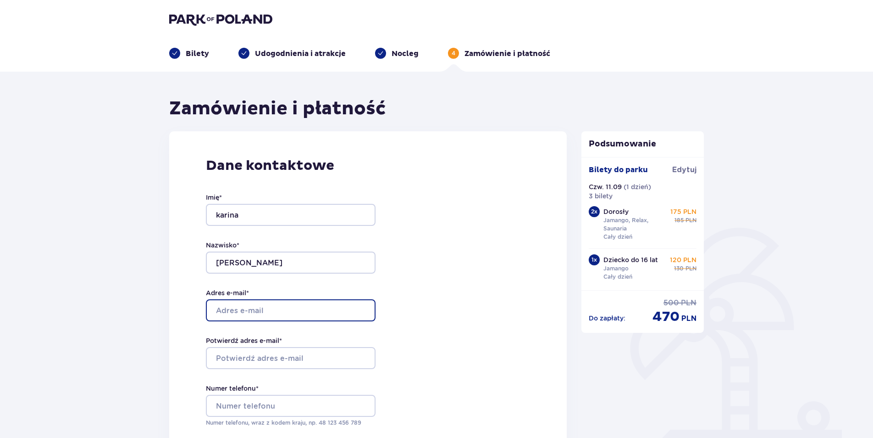
type input "[EMAIL_ADDRESS][DOMAIN_NAME]"
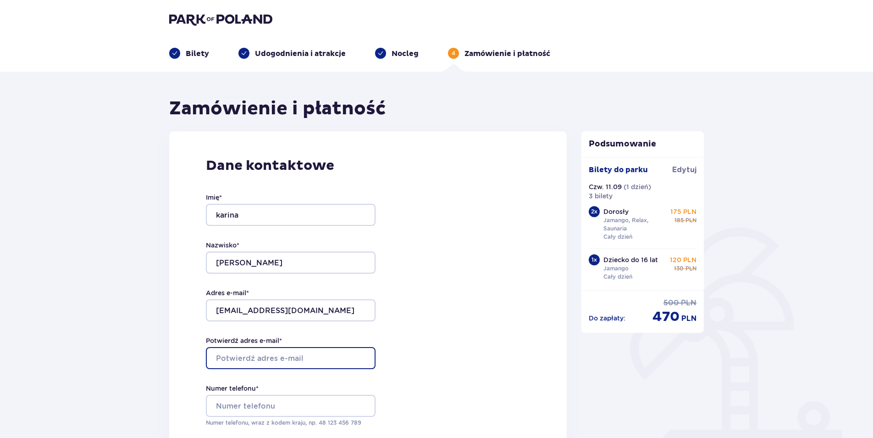
type input "[EMAIL_ADDRESS][DOMAIN_NAME]"
click at [500, 301] on div "Dane kontaktowe Imię * [PERSON_NAME] * [PERSON_NAME] Adres e-mail * [EMAIL_ADDR…" at bounding box center [368, 323] width 398 height 385
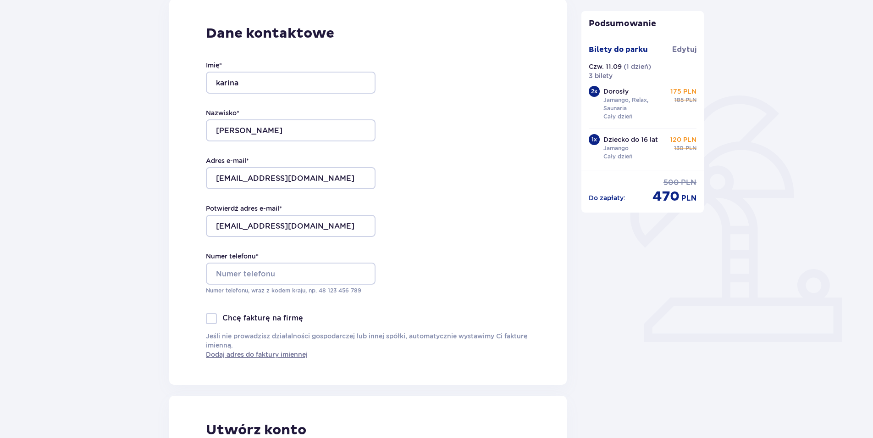
scroll to position [138, 0]
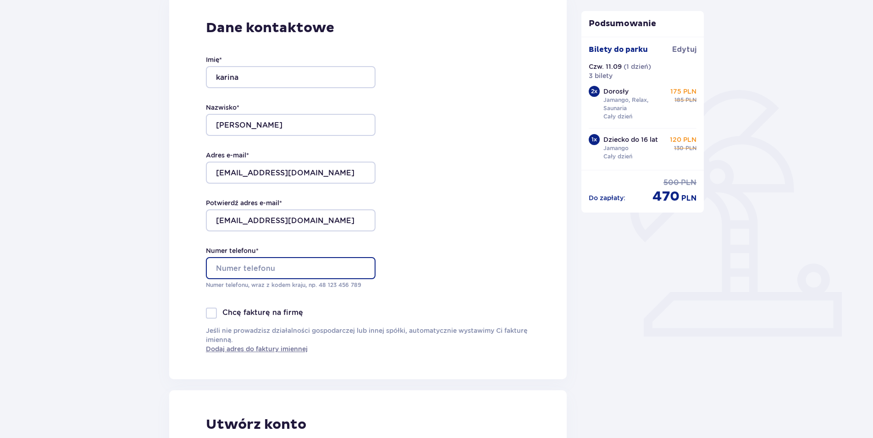
drag, startPoint x: 284, startPoint y: 267, endPoint x: 288, endPoint y: 270, distance: 5.0
click at [284, 267] on input "Numer telefonu *" at bounding box center [291, 268] width 170 height 22
type input "697735524"
click at [284, 347] on span "Dodaj adres do faktury imiennej" at bounding box center [257, 348] width 102 height 9
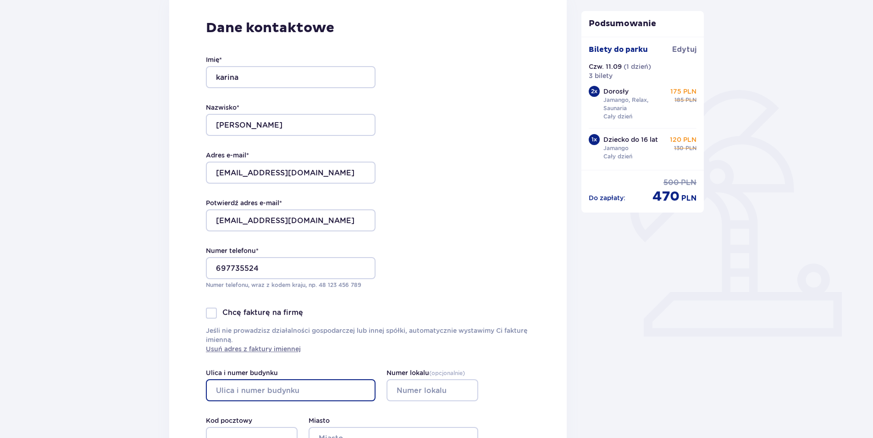
click at [272, 389] on input "Ulica i numer budynku" at bounding box center [291, 390] width 170 height 22
type input "Akacjowa 8"
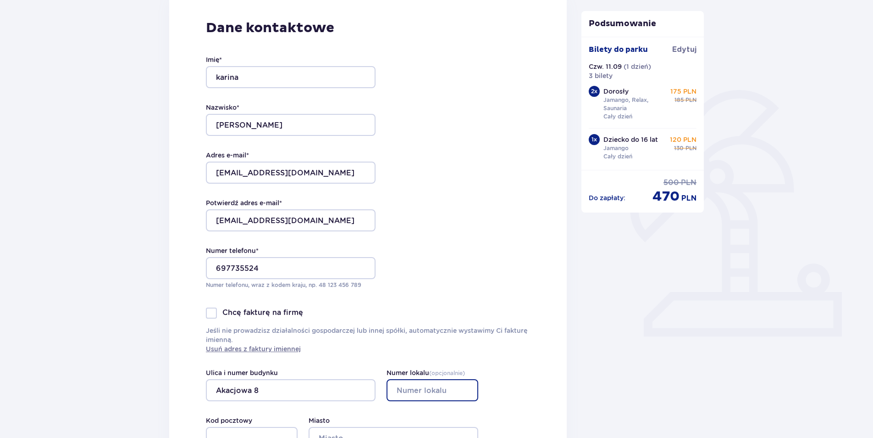
type input "4"
type input "Kozienice"
click at [542, 384] on div "Dane kontaktowe Imię * karina Nazwisko * zięba Adres e-mail * karineczka28@inte…" at bounding box center [368, 234] width 398 height 481
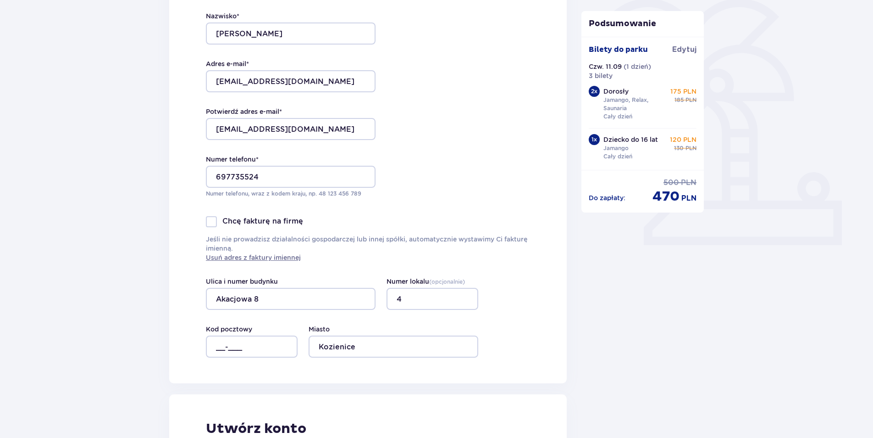
scroll to position [229, 0]
click at [277, 345] on input "__-___" at bounding box center [252, 346] width 92 height 22
click at [236, 348] on input "__-___" at bounding box center [252, 346] width 92 height 22
type input "26-900"
click at [479, 376] on div "Dane kontaktowe Imię * karina Nazwisko * zięba Adres e-mail * karineczka28@inte…" at bounding box center [368, 142] width 398 height 481
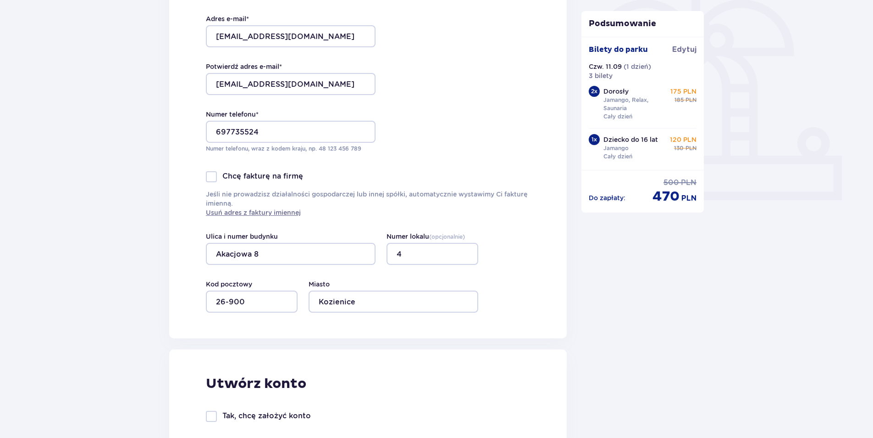
scroll to position [367, 0]
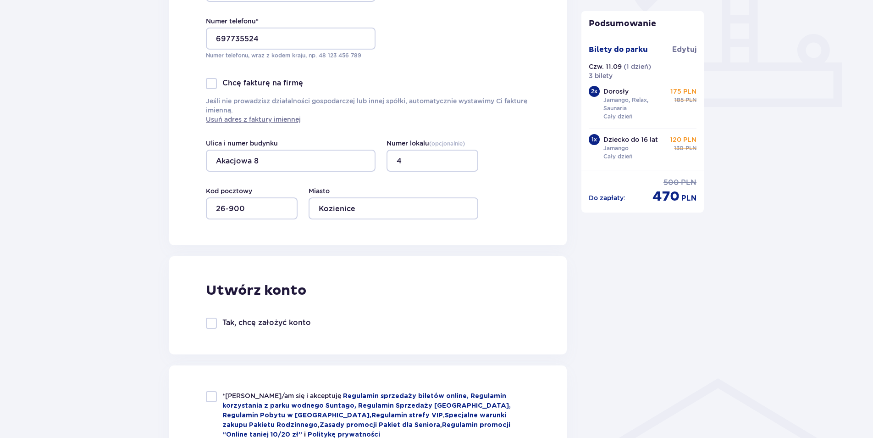
click at [213, 397] on div at bounding box center [211, 396] width 11 height 11
checkbox input "true"
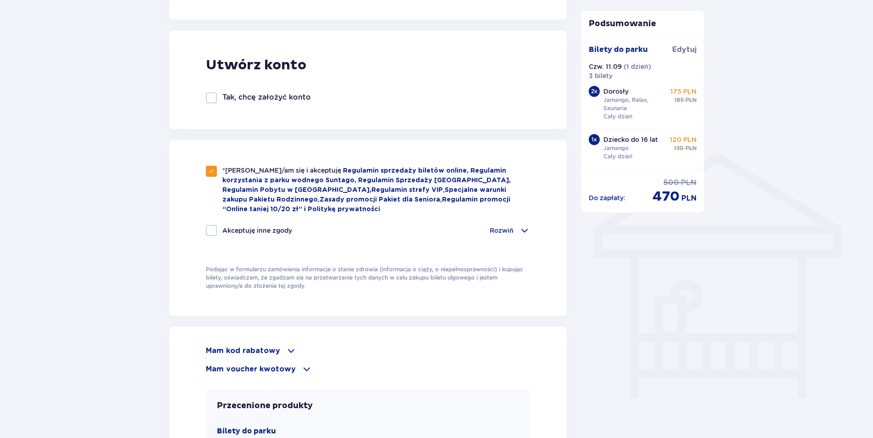
scroll to position [596, 0]
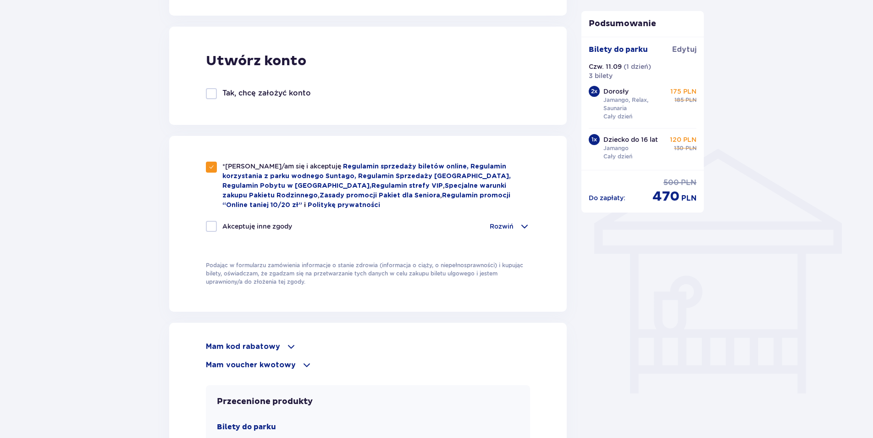
click at [210, 227] on div at bounding box center [211, 226] width 11 height 11
checkbox input "true"
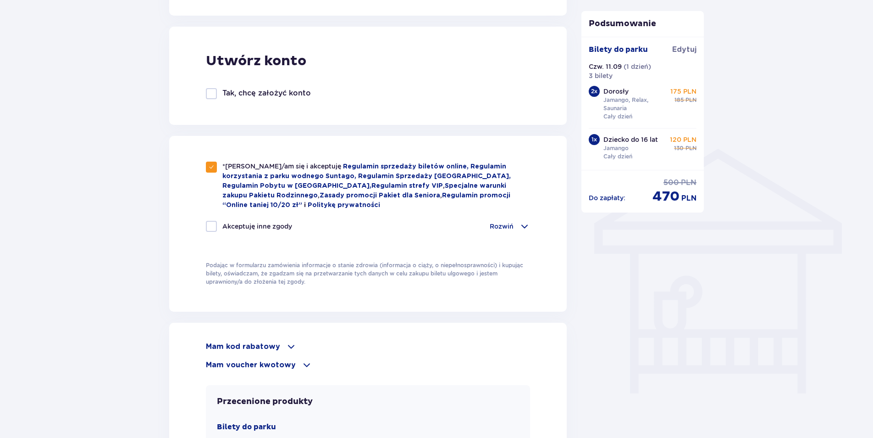
checkbox input "true"
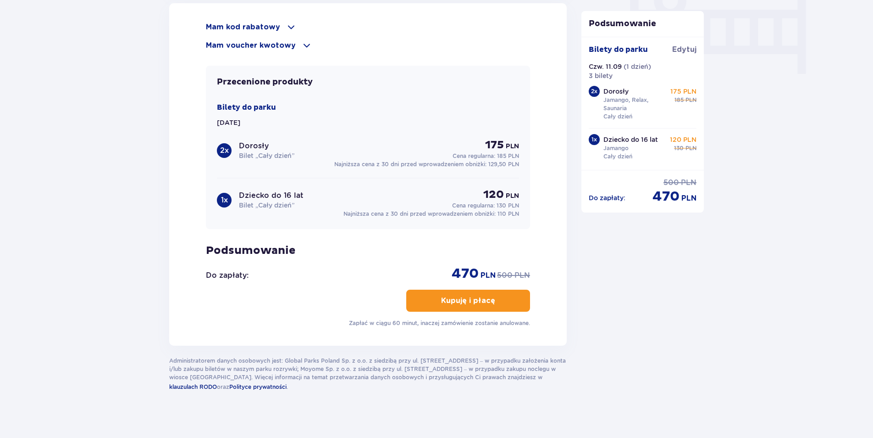
scroll to position [917, 0]
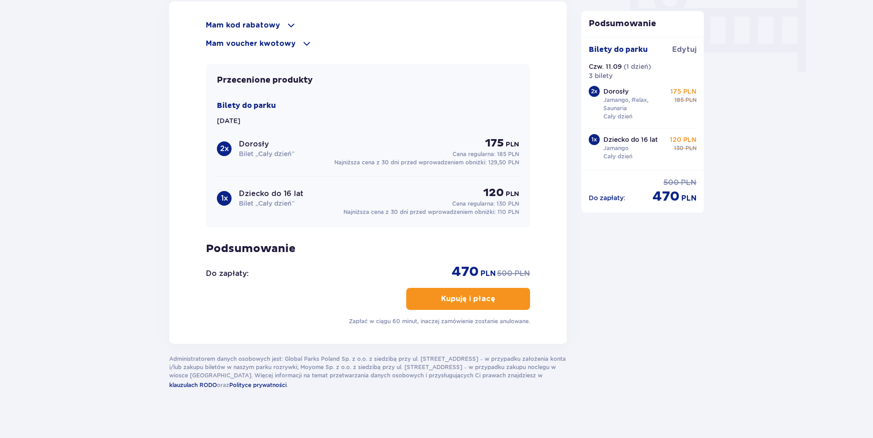
click at [468, 296] on p "Kupuję i płacę" at bounding box center [468, 299] width 54 height 10
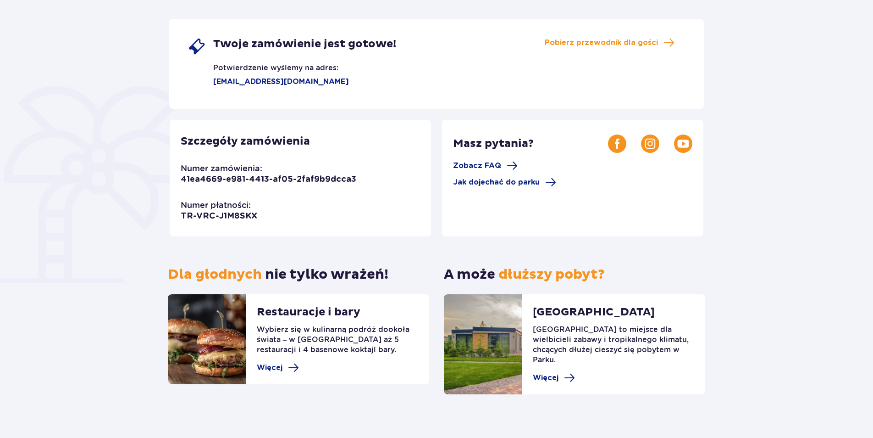
scroll to position [156, 0]
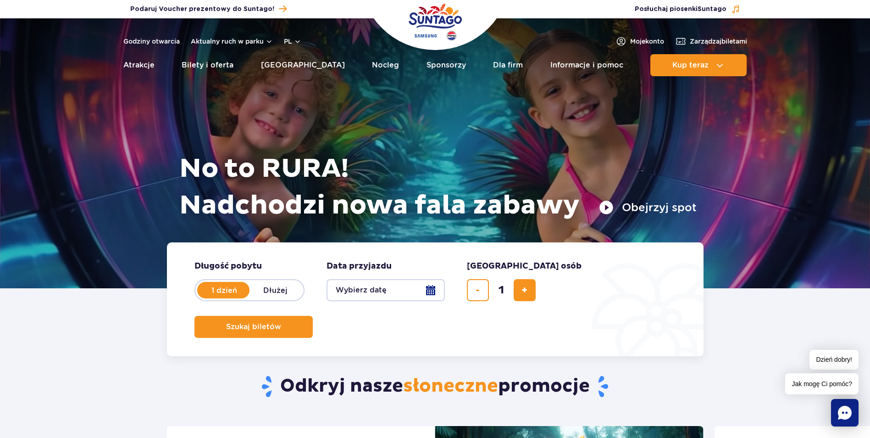
click at [431, 290] on button "Wybierz datę" at bounding box center [386, 290] width 118 height 22
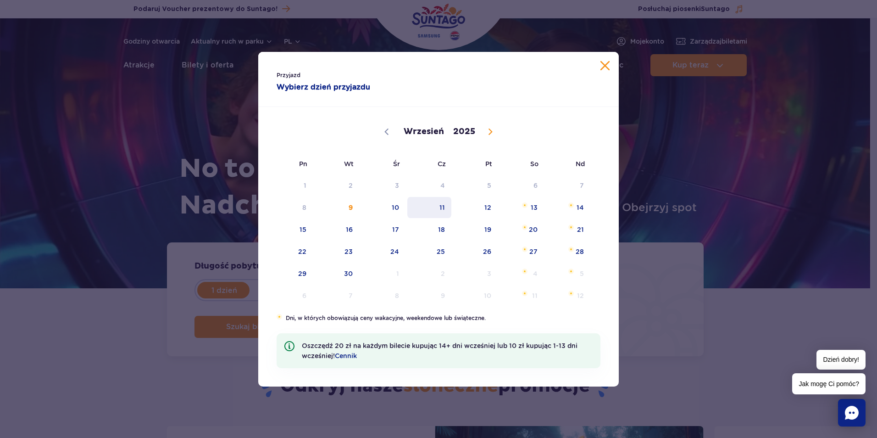
click at [444, 206] on span "11" at bounding box center [429, 207] width 46 height 21
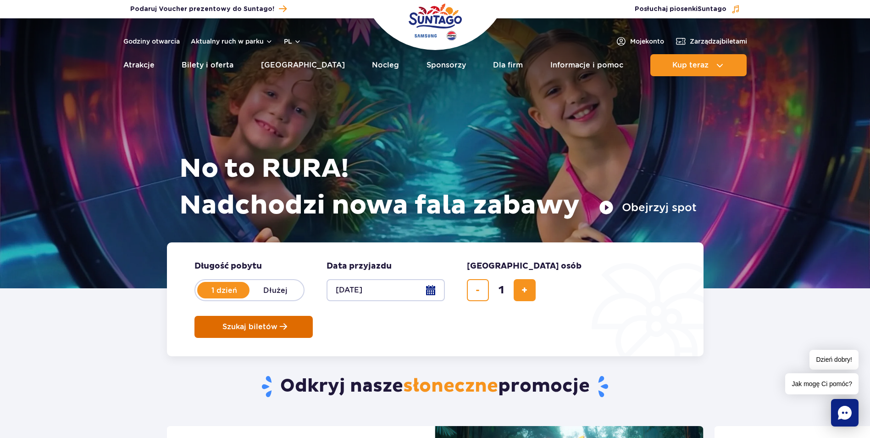
click at [277, 322] on span "Szukaj biletów" at bounding box center [249, 326] width 55 height 8
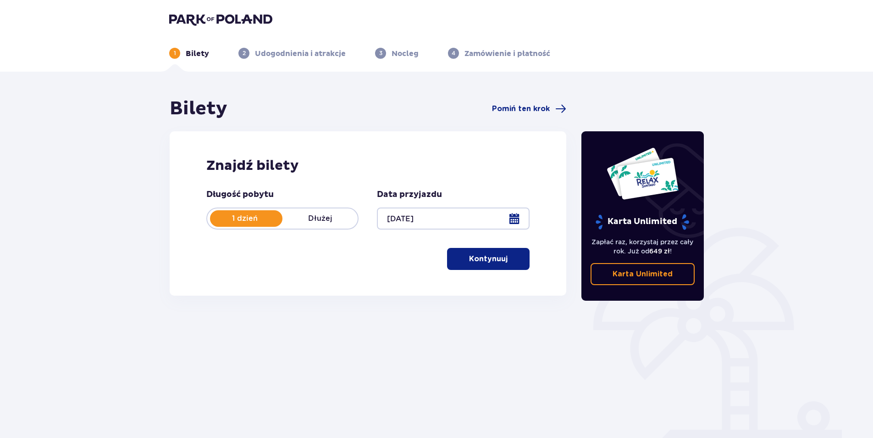
click at [496, 260] on p "Kontynuuj" at bounding box center [488, 259] width 39 height 10
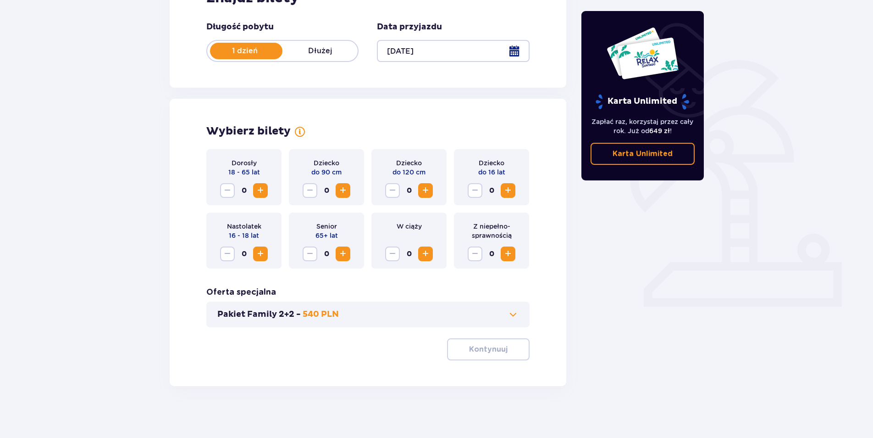
scroll to position [171, 0]
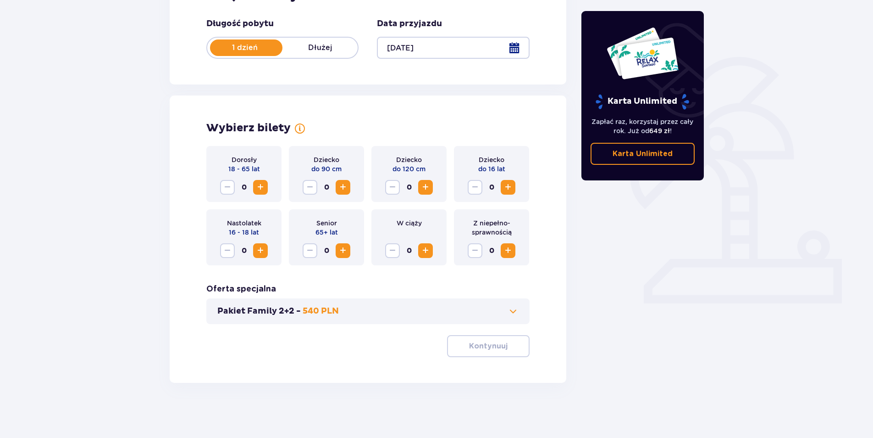
click at [507, 186] on span "Increase" at bounding box center [508, 187] width 11 height 11
click at [469, 344] on p "Kontynuuj" at bounding box center [488, 346] width 39 height 10
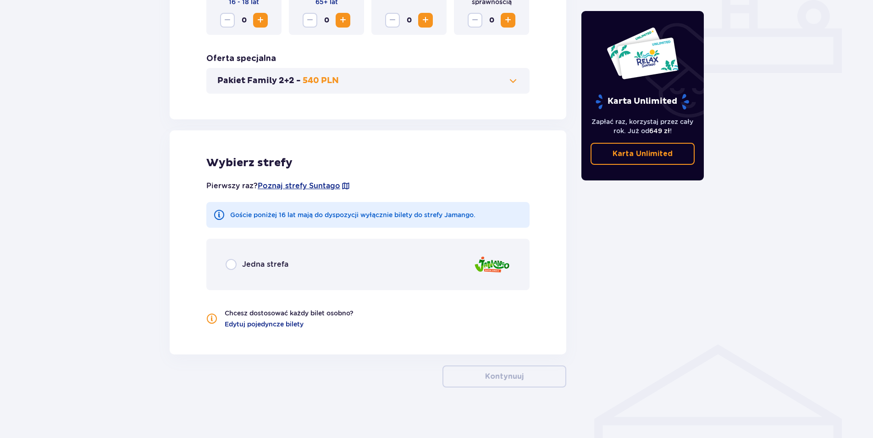
scroll to position [405, 0]
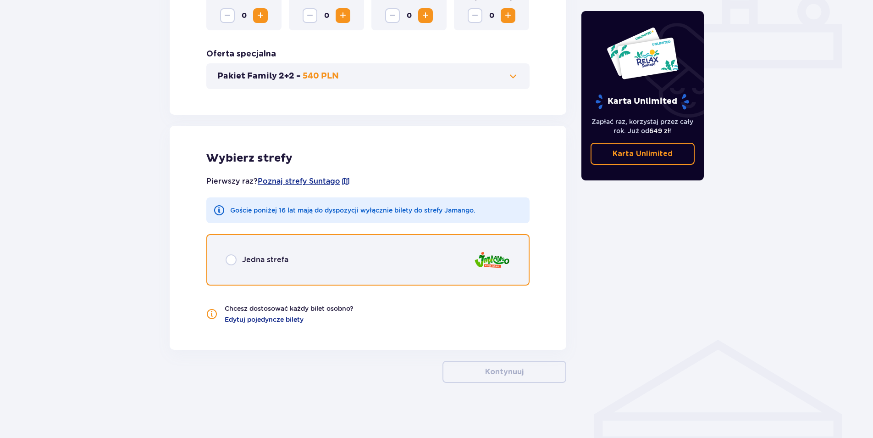
click at [234, 259] on input "radio" at bounding box center [231, 259] width 11 height 11
radio input "true"
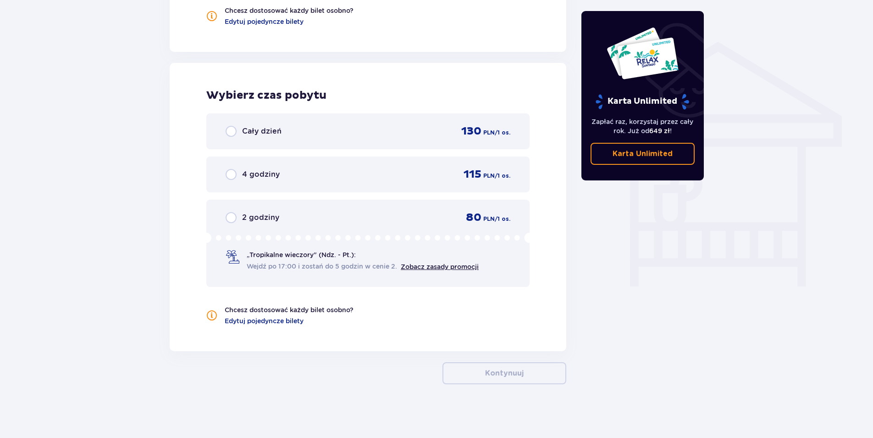
scroll to position [705, 0]
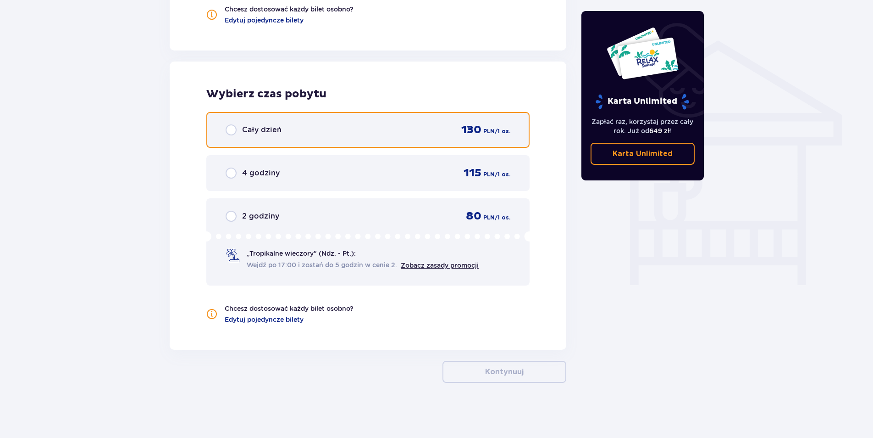
click at [228, 131] on input "radio" at bounding box center [231, 129] width 11 height 11
radio input "true"
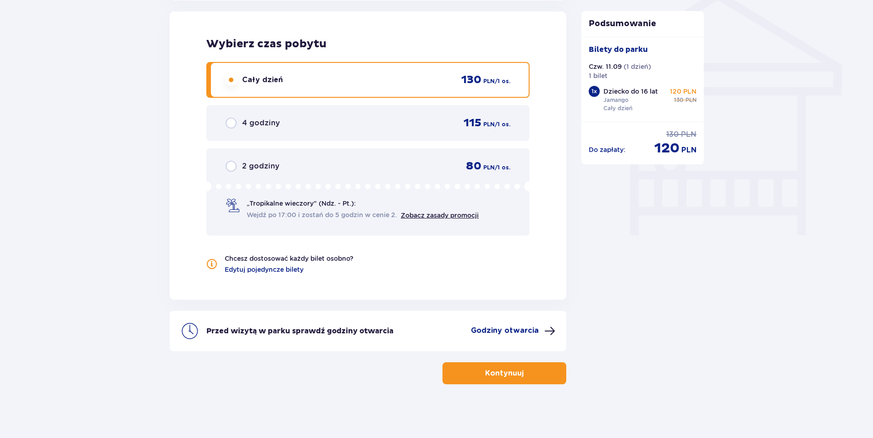
scroll to position [756, 0]
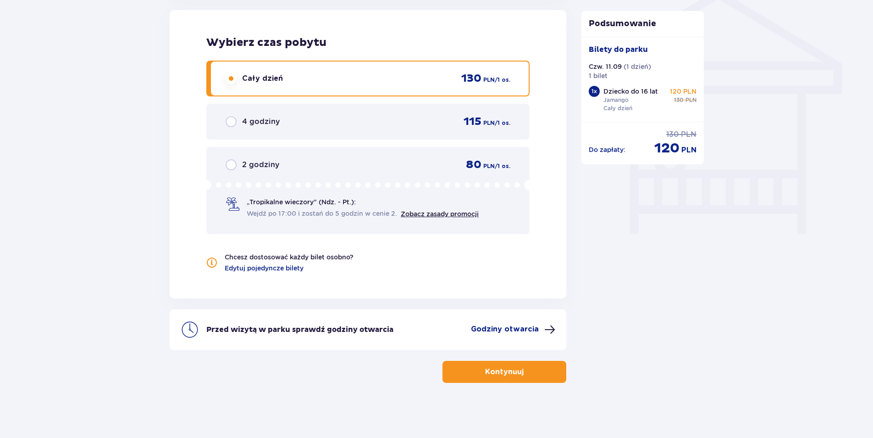
click at [494, 373] on p "Kontynuuj" at bounding box center [504, 371] width 39 height 10
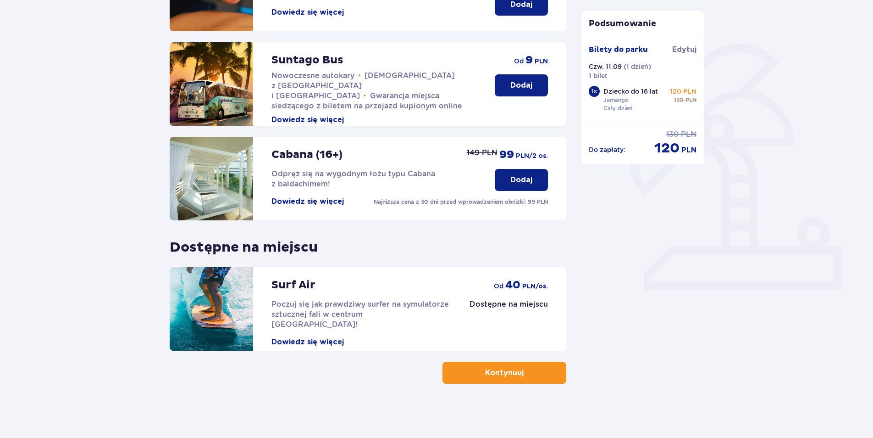
click at [514, 378] on button "Kontynuuj" at bounding box center [505, 372] width 124 height 22
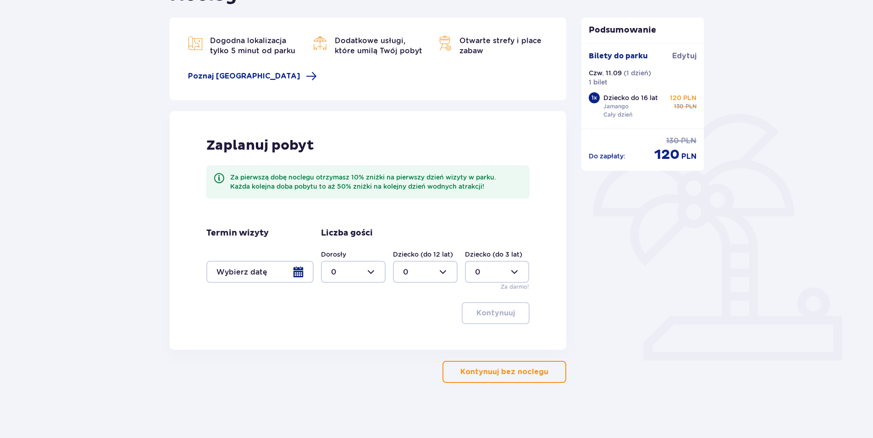
click at [498, 378] on button "Kontynuuj bez noclegu" at bounding box center [505, 372] width 124 height 22
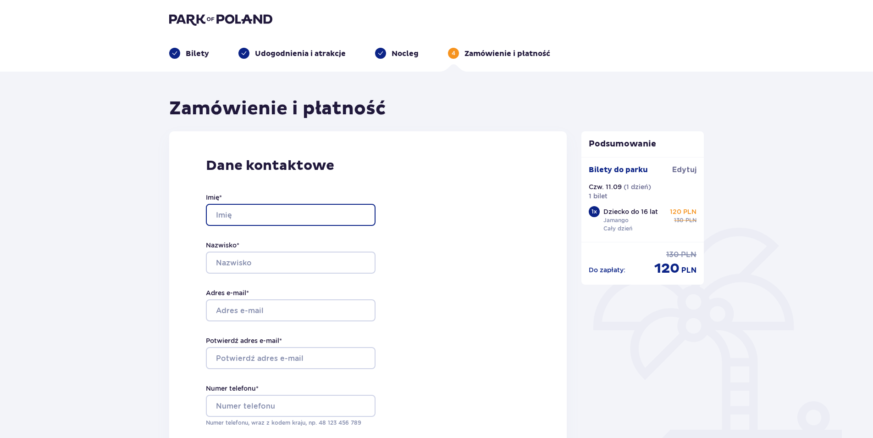
click at [304, 208] on input "Imię *" at bounding box center [291, 215] width 170 height 22
type input "karina"
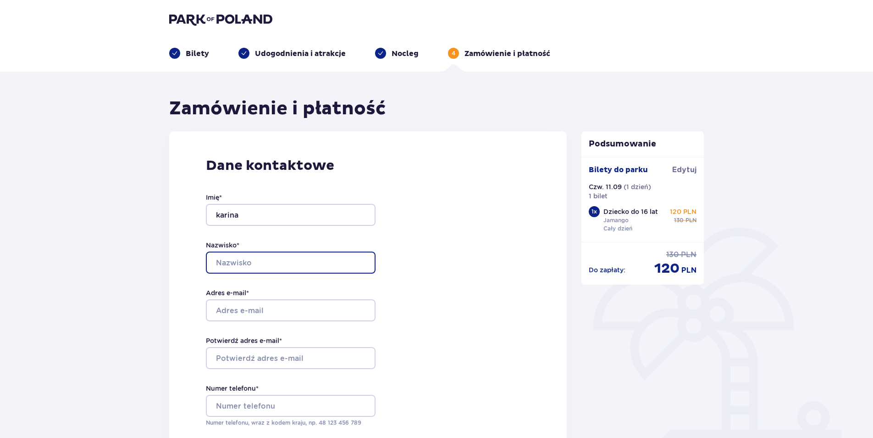
type input "[PERSON_NAME]"
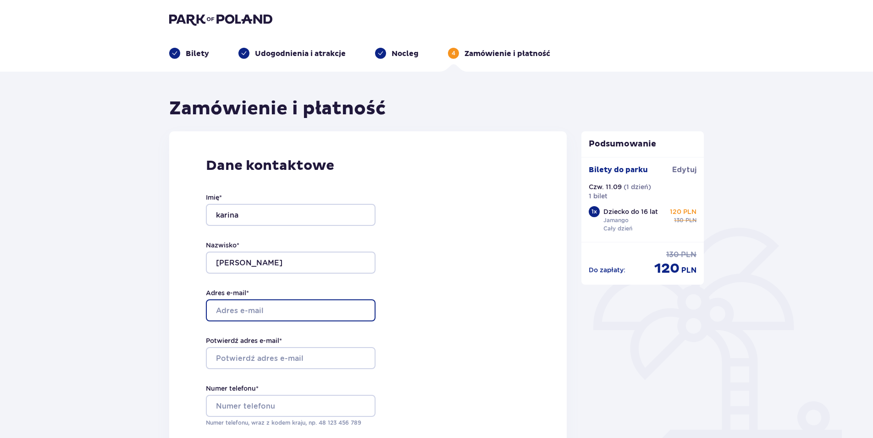
type input "[EMAIL_ADDRESS][DOMAIN_NAME]"
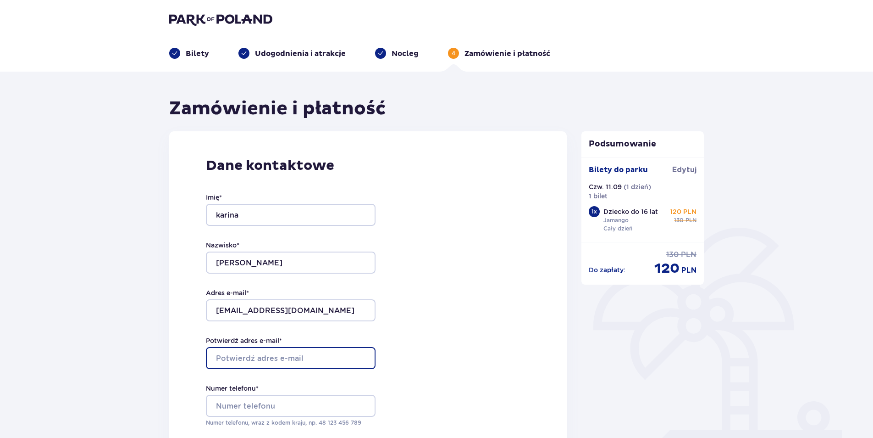
type input "[EMAIL_ADDRESS][DOMAIN_NAME]"
click at [488, 276] on div "Dane kontaktowe Imię * [PERSON_NAME] * [PERSON_NAME] Adres e-mail * [EMAIL_ADDR…" at bounding box center [368, 323] width 398 height 385
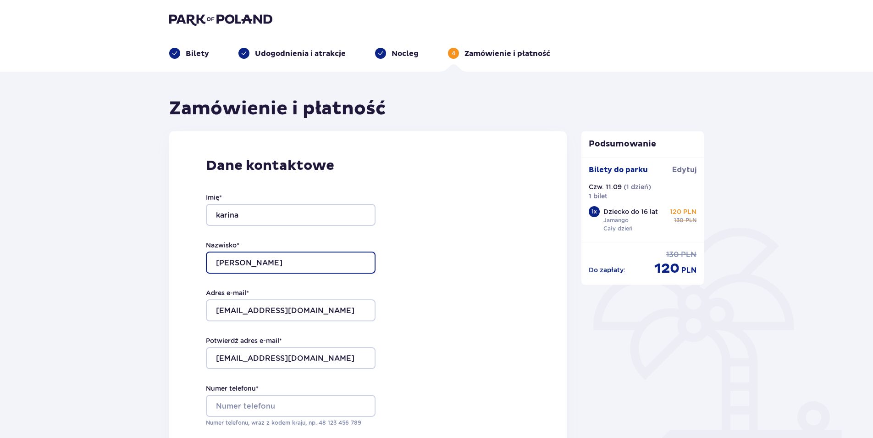
drag, startPoint x: 253, startPoint y: 266, endPoint x: 242, endPoint y: 266, distance: 11.0
click at [253, 266] on input "[PERSON_NAME]" at bounding box center [291, 262] width 170 height 22
drag, startPoint x: 211, startPoint y: 268, endPoint x: 182, endPoint y: 271, distance: 29.5
click at [182, 271] on div "Dane kontaktowe Imię * [PERSON_NAME] * [PERSON_NAME] Adres e-mail * [EMAIL_ADDR…" at bounding box center [368, 323] width 398 height 385
type input "nowakowska"
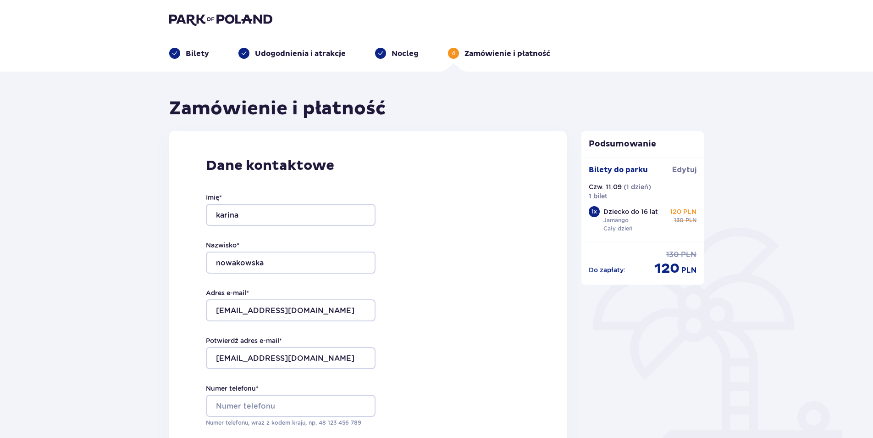
click at [466, 275] on div "Dane kontaktowe Imię * [PERSON_NAME] * nowakowska Adres e-mail * [EMAIL_ADDRESS…" at bounding box center [368, 323] width 398 height 385
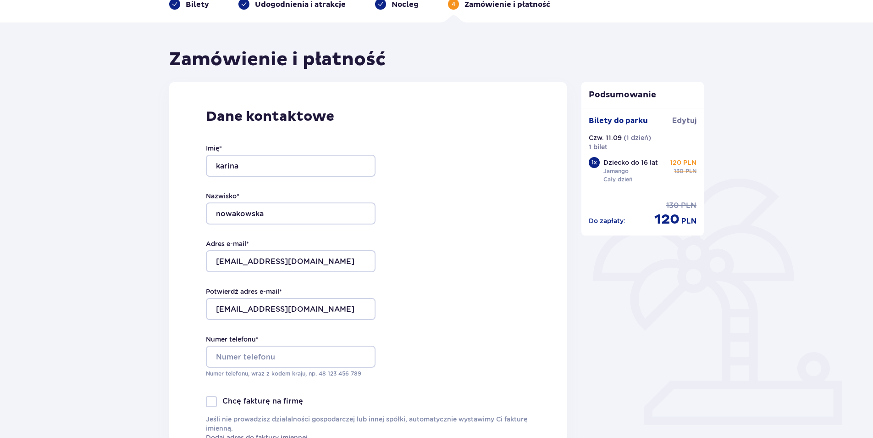
scroll to position [138, 0]
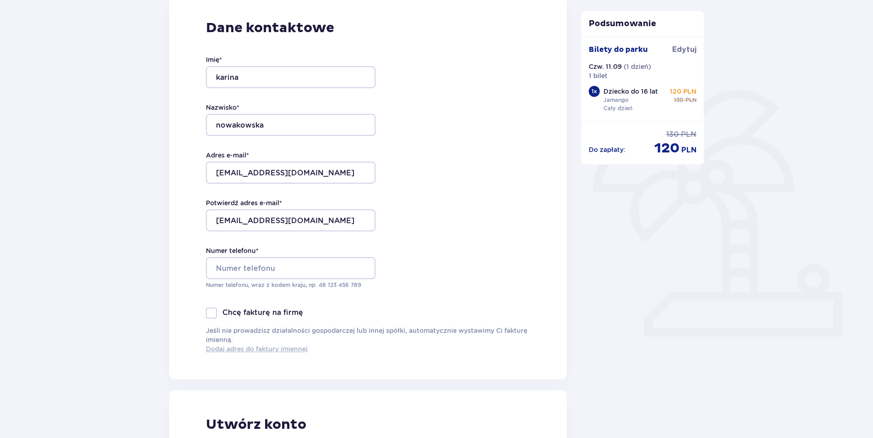
click at [274, 351] on span "Dodaj adres do faktury imiennej" at bounding box center [257, 348] width 102 height 9
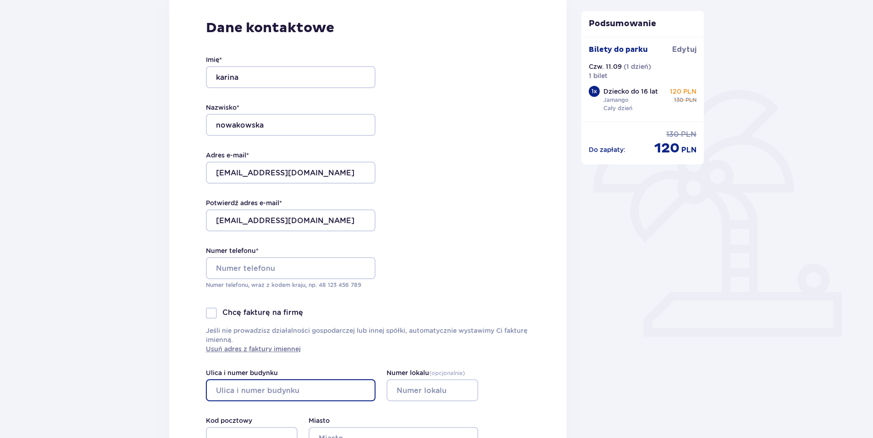
click at [250, 390] on input "Ulica i numer budynku" at bounding box center [291, 390] width 170 height 22
type input "Akacjowa 8"
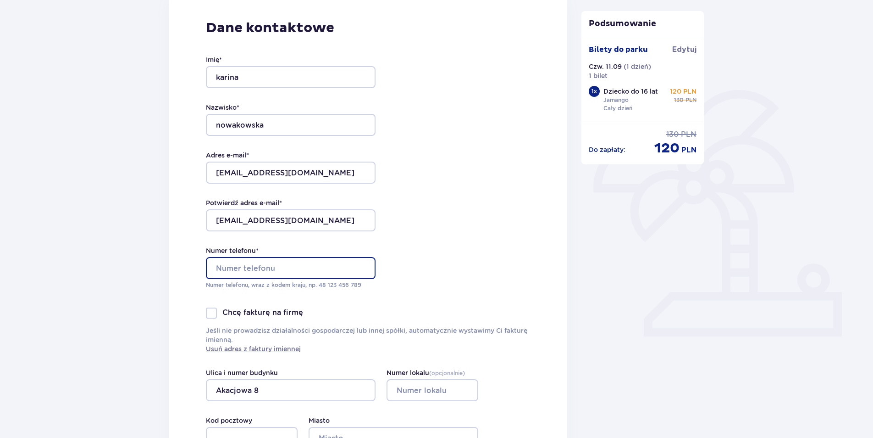
type input "697735524"
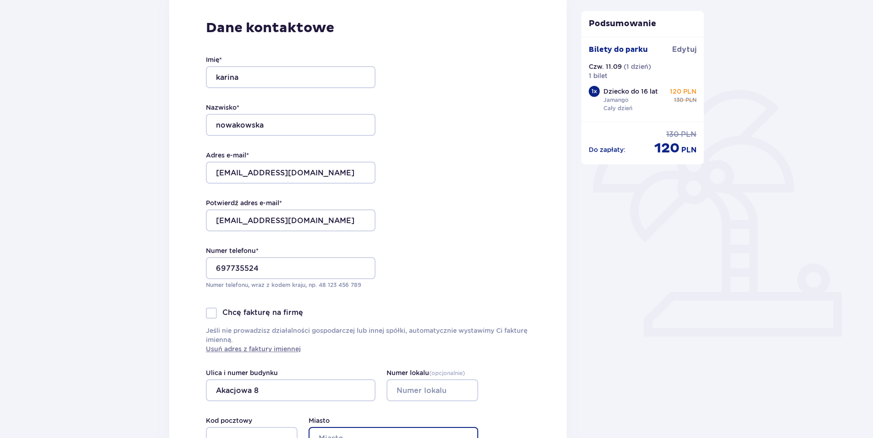
type input "Kozienice"
click at [438, 389] on input "Numer lokalu ( opcjonalnie )" at bounding box center [433, 390] width 92 height 22
type input "4"
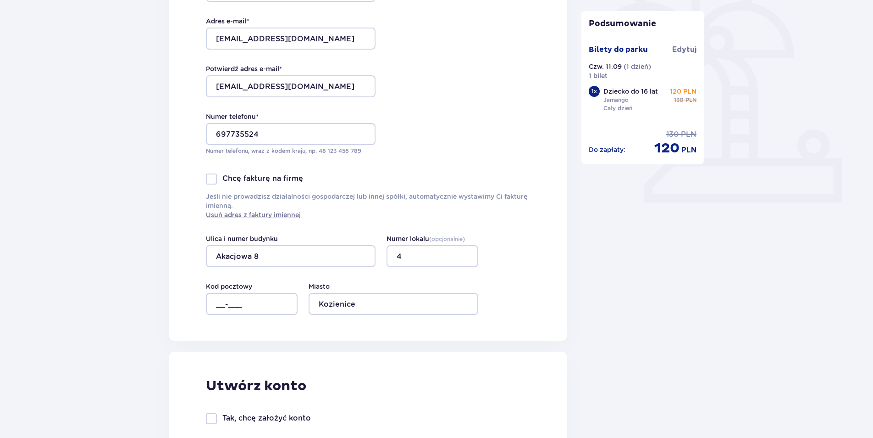
scroll to position [275, 0]
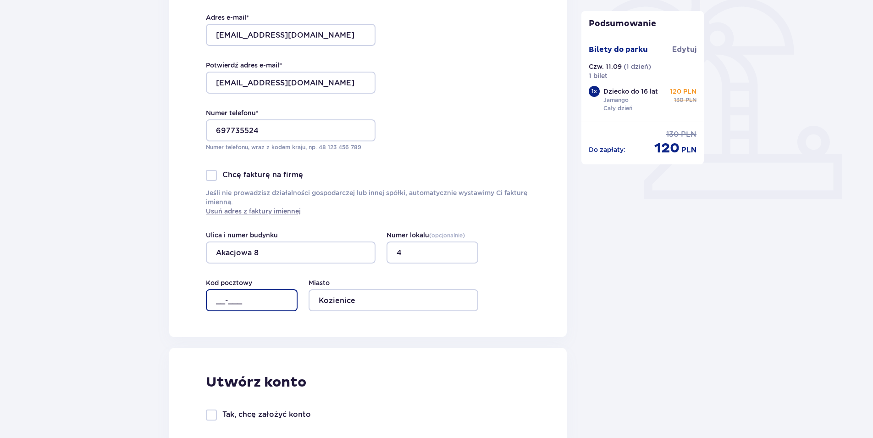
click at [251, 304] on input "__-___" at bounding box center [252, 300] width 92 height 22
type input "26-900"
click at [578, 339] on div "Podsumowanie Bilety do parku Edytuj Czw. 11.09 ( 1 dzień ) 1 bilet 1 x Dziecko …" at bounding box center [643, 402] width 138 height 1160
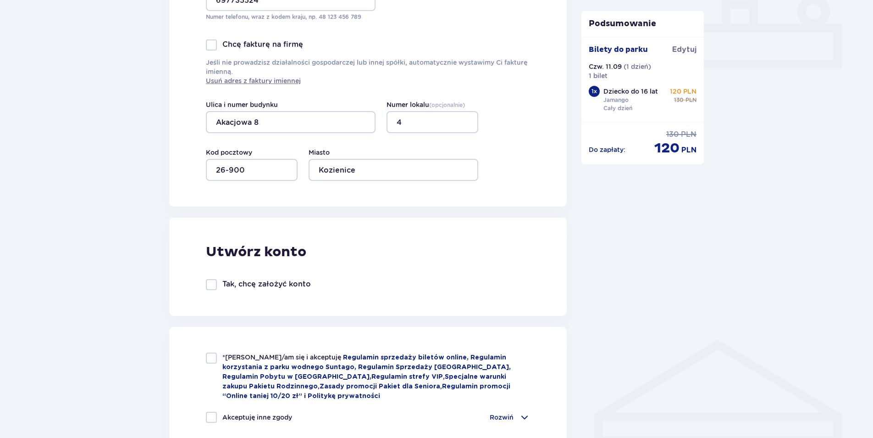
scroll to position [413, 0]
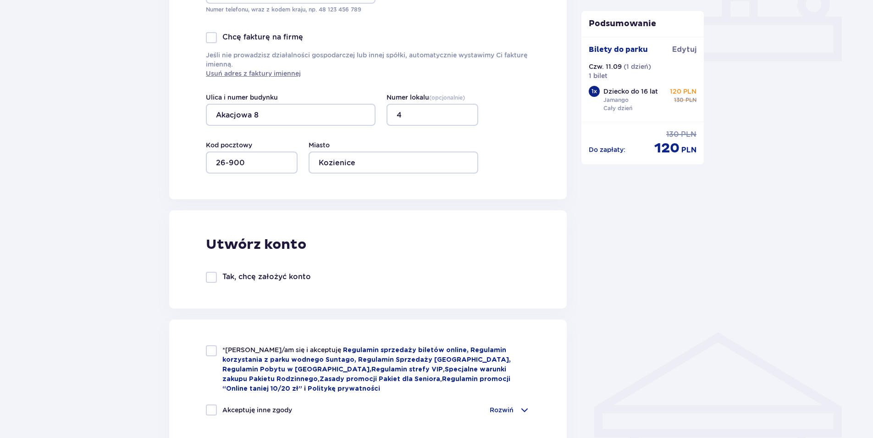
drag, startPoint x: 208, startPoint y: 350, endPoint x: 204, endPoint y: 387, distance: 36.9
click at [208, 351] on div at bounding box center [211, 350] width 11 height 11
checkbox input "true"
click at [215, 407] on div at bounding box center [211, 409] width 11 height 11
checkbox input "true"
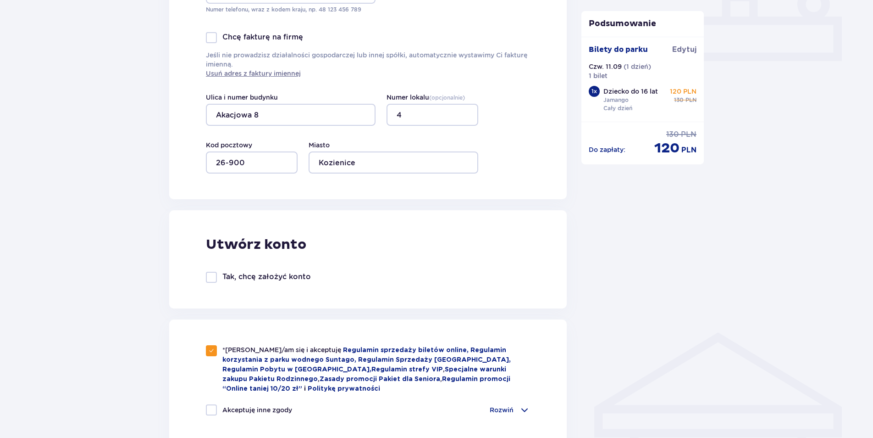
checkbox input "true"
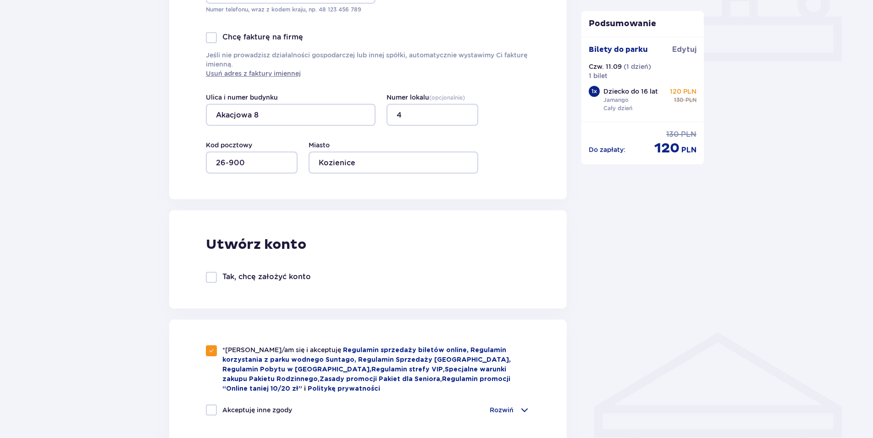
checkbox input "true"
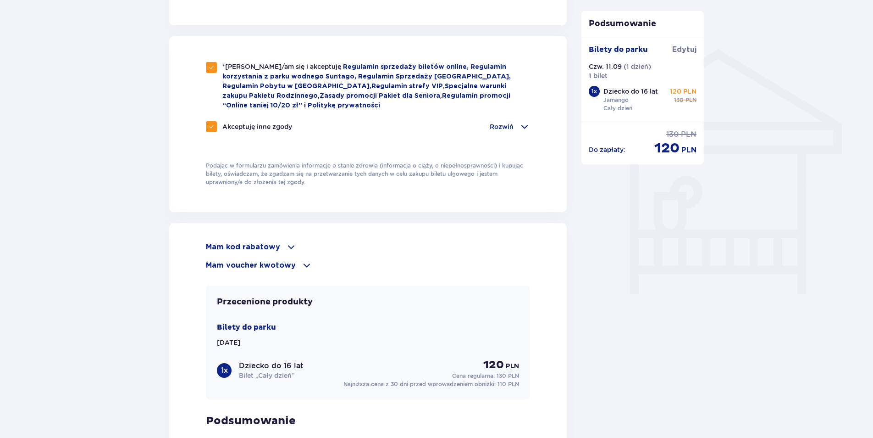
scroll to position [780, 0]
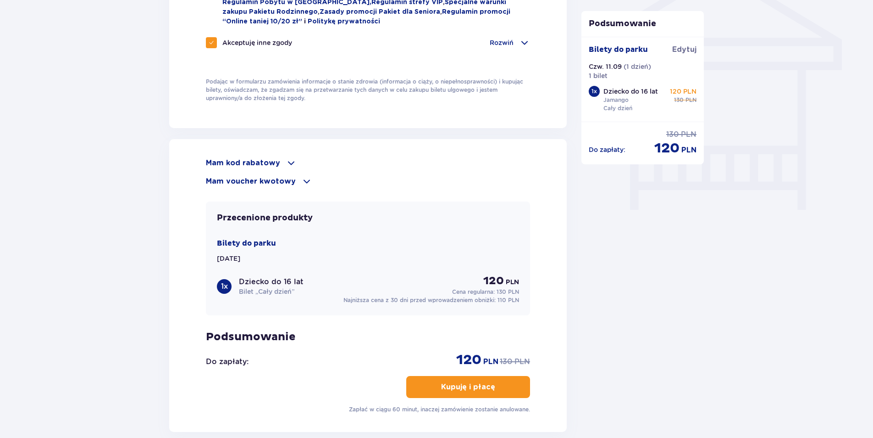
click at [463, 384] on p "Kupuję i płacę" at bounding box center [468, 387] width 54 height 10
